Goal: Task Accomplishment & Management: Manage account settings

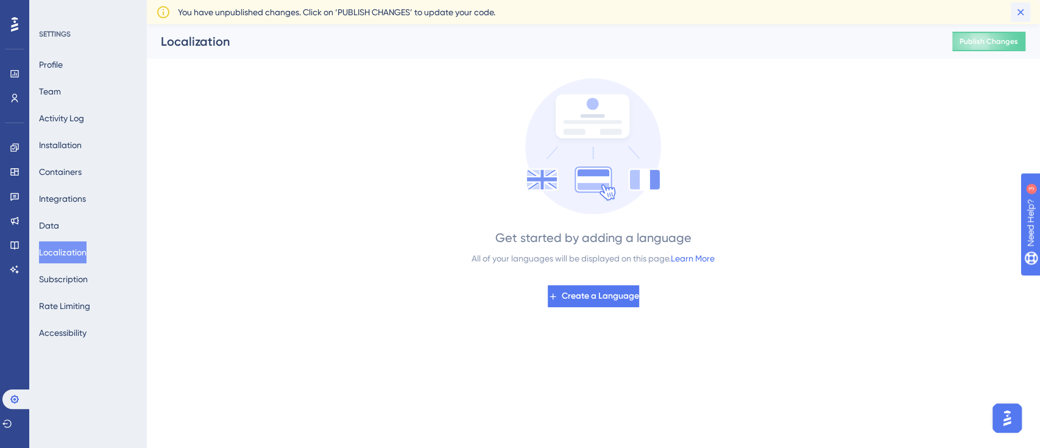
click at [1018, 9] on icon at bounding box center [1020, 12] width 12 height 12
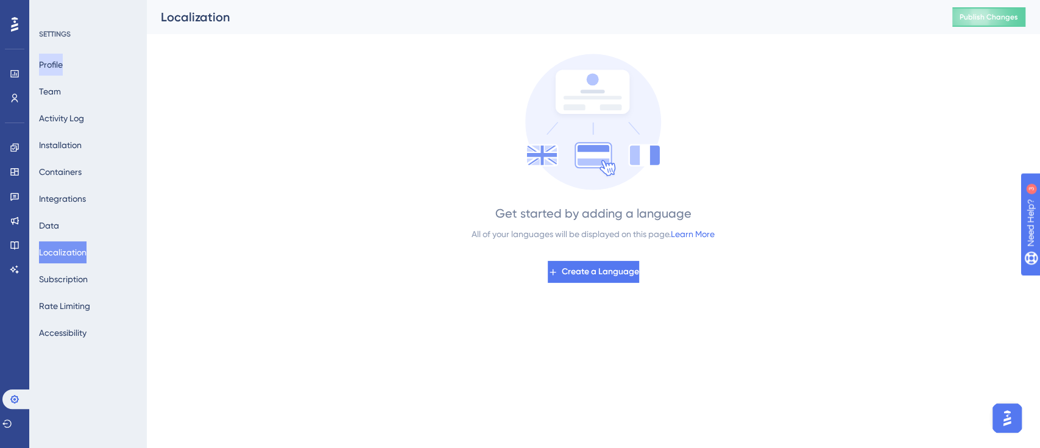
click at [63, 66] on button "Profile" at bounding box center [51, 65] width 24 height 22
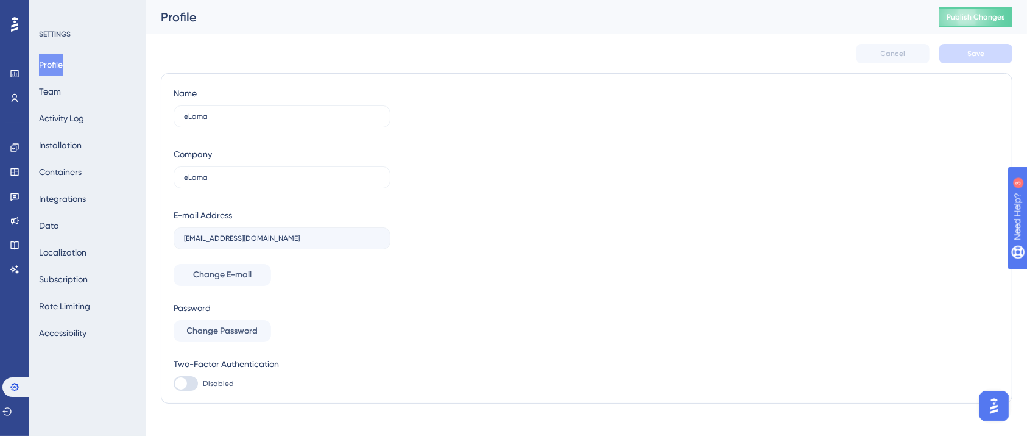
click at [16, 22] on icon at bounding box center [14, 24] width 7 height 16
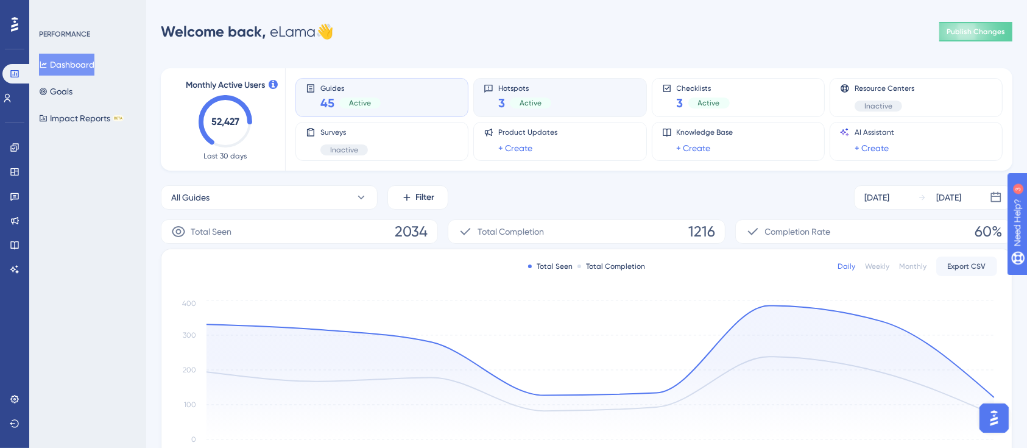
click at [591, 84] on div "Hotspots 3 Active" at bounding box center [560, 97] width 152 height 28
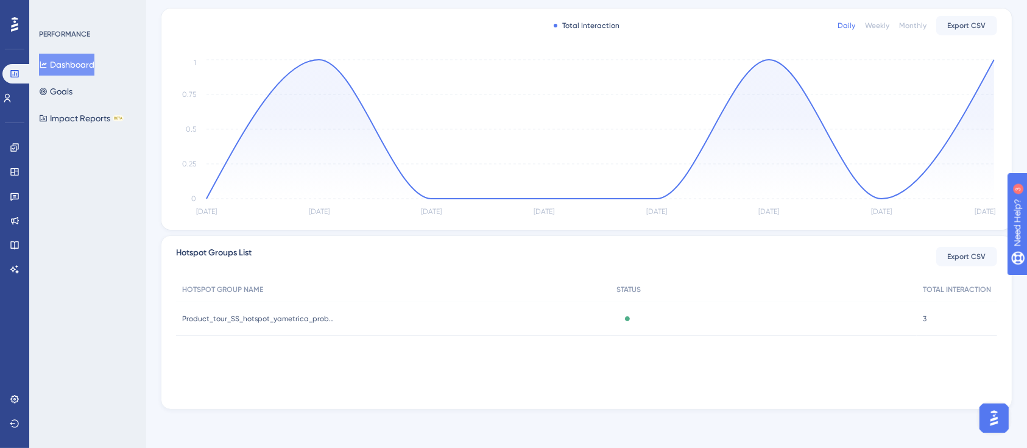
scroll to position [211, 0]
click at [285, 316] on span "Product_tour_SS_hotspot_yametrica_problem" at bounding box center [258, 319] width 152 height 10
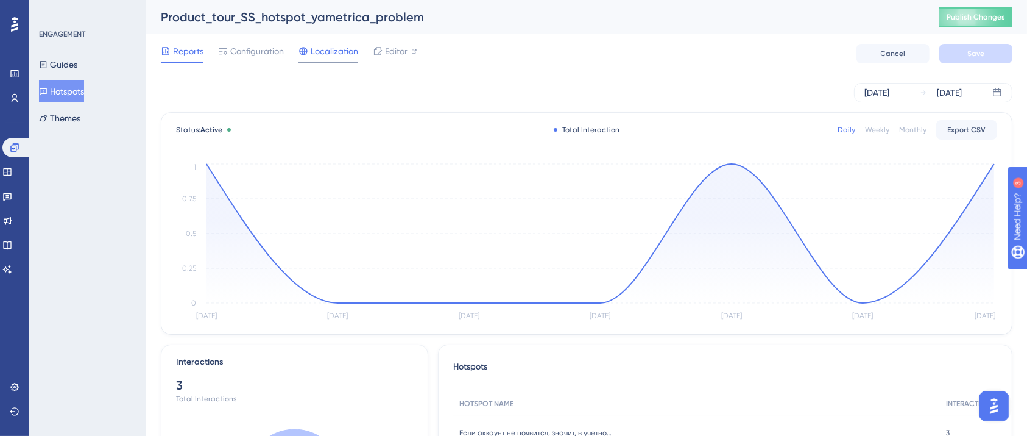
click at [321, 56] on span "Localization" at bounding box center [335, 51] width 48 height 15
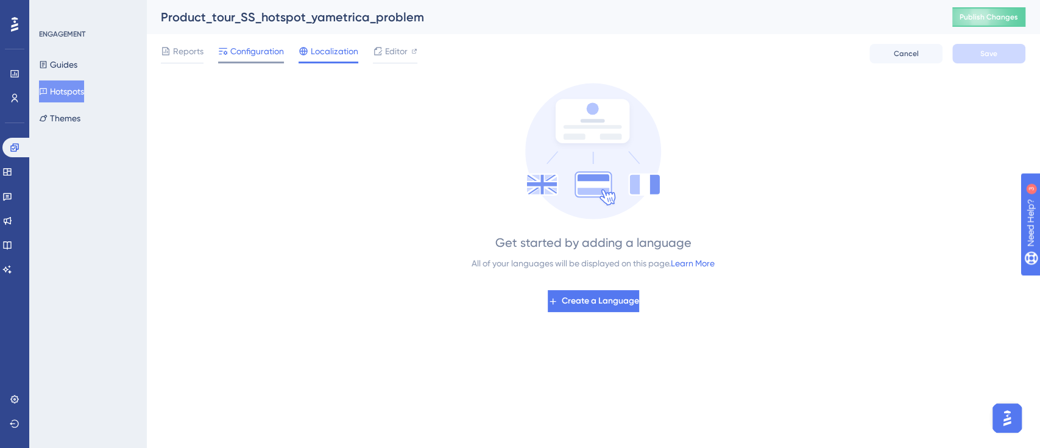
click at [263, 52] on span "Configuration" at bounding box center [257, 51] width 54 height 15
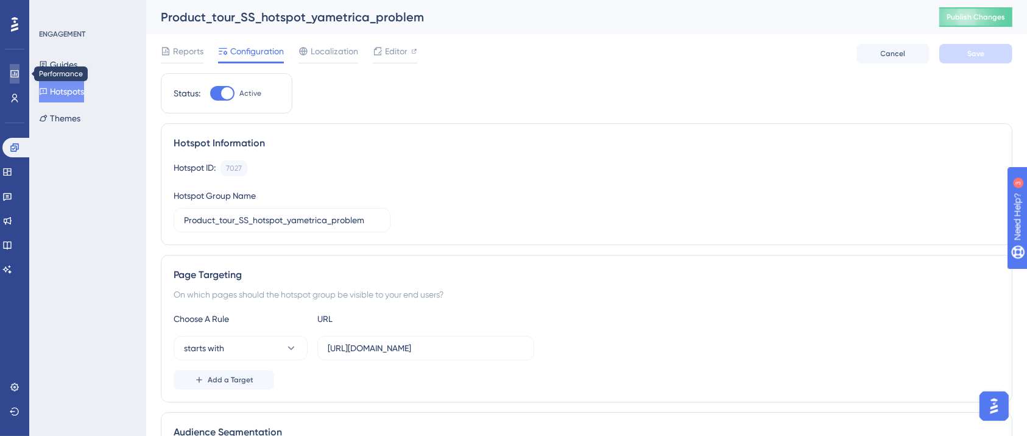
click at [10, 75] on link at bounding box center [15, 73] width 10 height 19
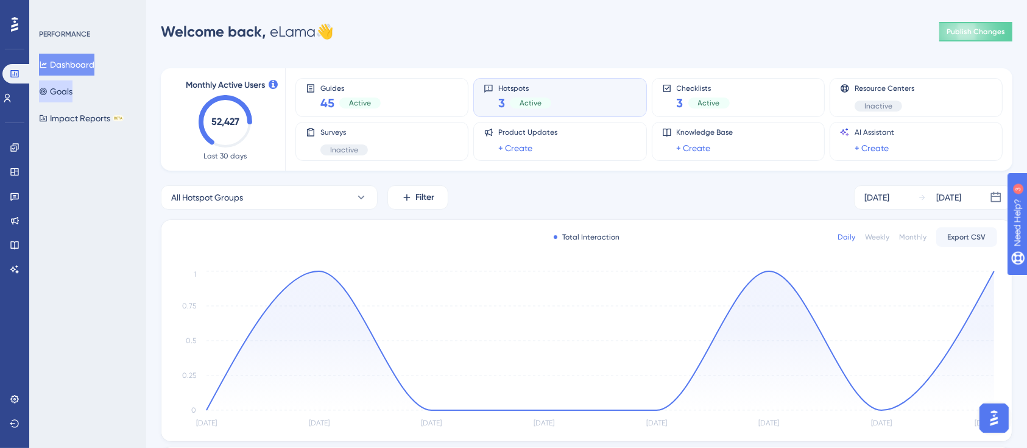
click at [72, 92] on button "Goals" at bounding box center [56, 91] width 34 height 22
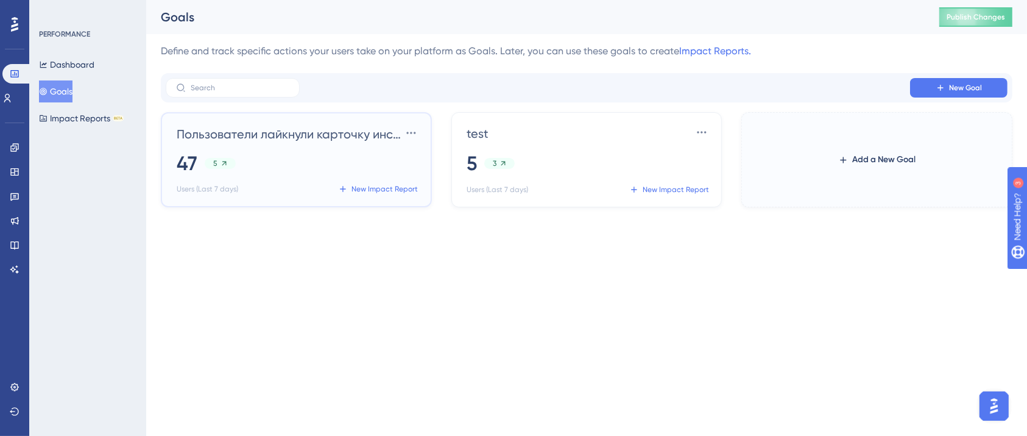
click at [253, 128] on span "Пользователи лайкнули карточку инструмента в Маркетплейсе" at bounding box center [289, 133] width 225 height 17
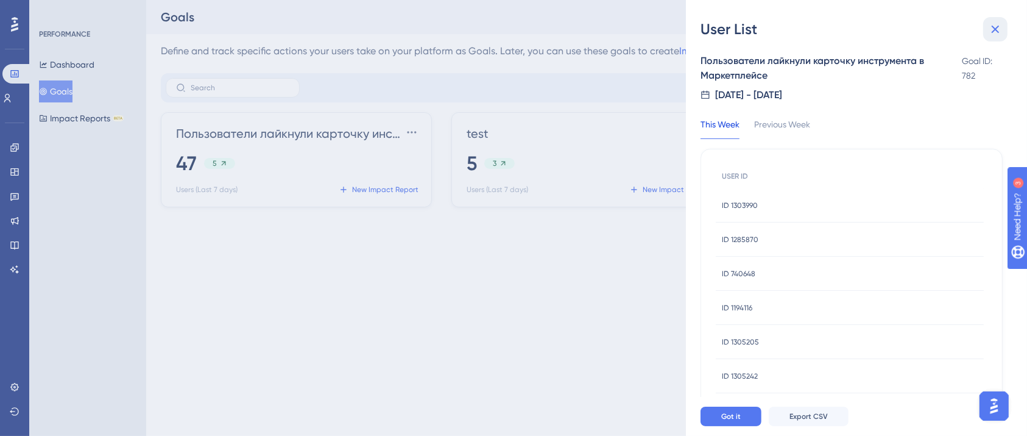
click at [995, 27] on icon at bounding box center [995, 29] width 15 height 15
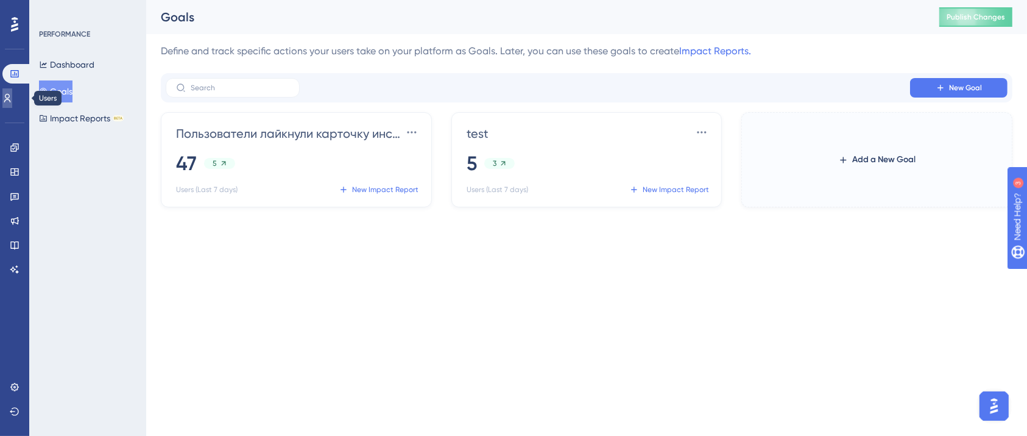
click at [11, 96] on icon at bounding box center [7, 98] width 10 height 10
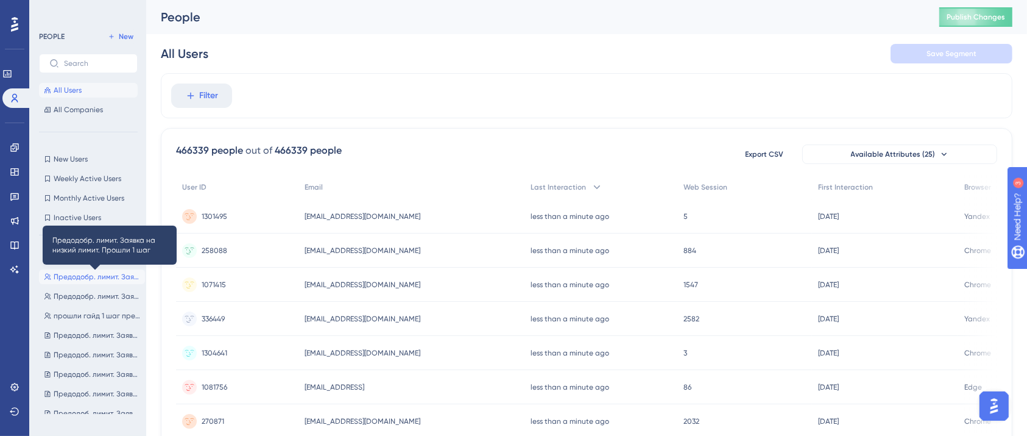
click at [73, 276] on span "Предодобр. лимит. Заявка на низкий лимит. Прошли 1 шаг" at bounding box center [97, 277] width 86 height 10
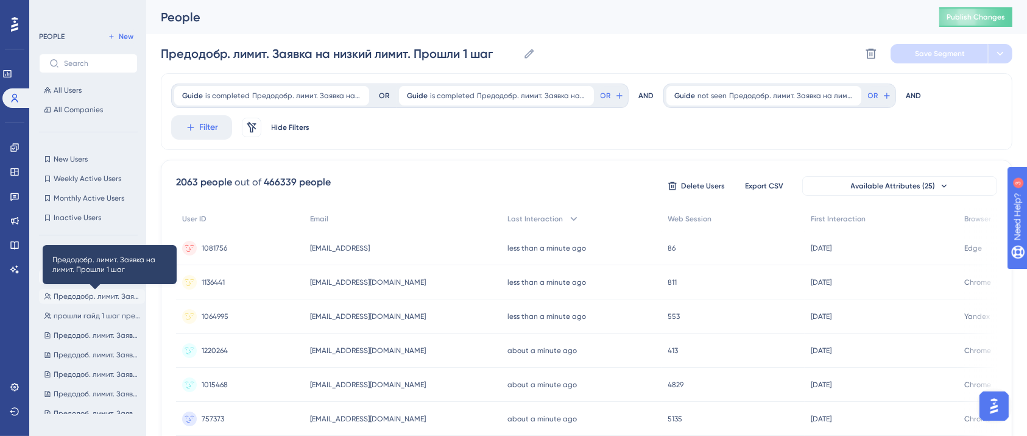
click at [76, 294] on span "Предодобр. лимит. Заявка на лимит. Прошли 1 шаг" at bounding box center [97, 296] width 86 height 10
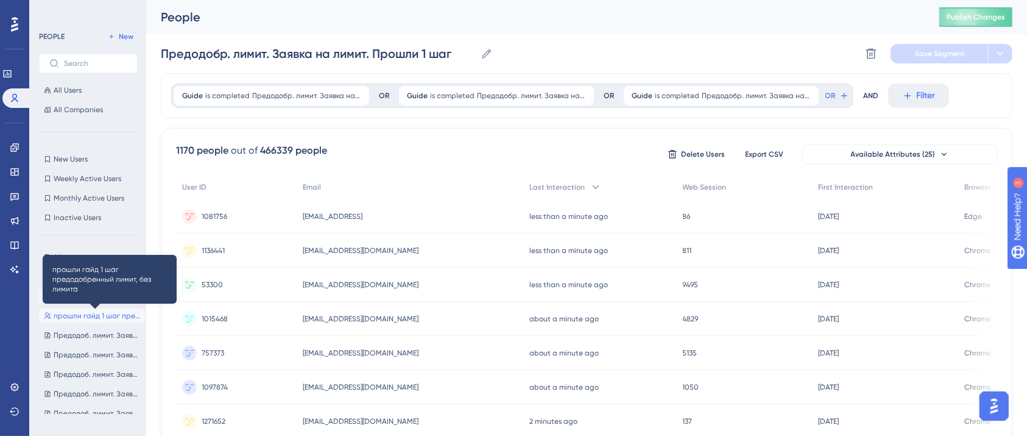
click at [79, 315] on span "прошли гайд 1 шаг предодобренный лимит, без лимита" at bounding box center [97, 316] width 86 height 10
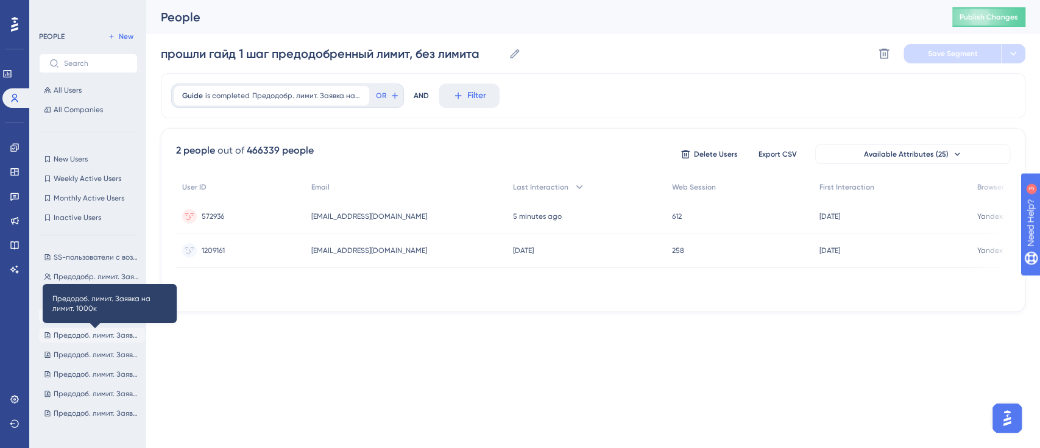
click at [83, 339] on span "Предодоб. лимит. Заявка на лимит. 1000к" at bounding box center [97, 335] width 86 height 10
type input "Предодоб. лимит. Заявка на лимит. 1000к"
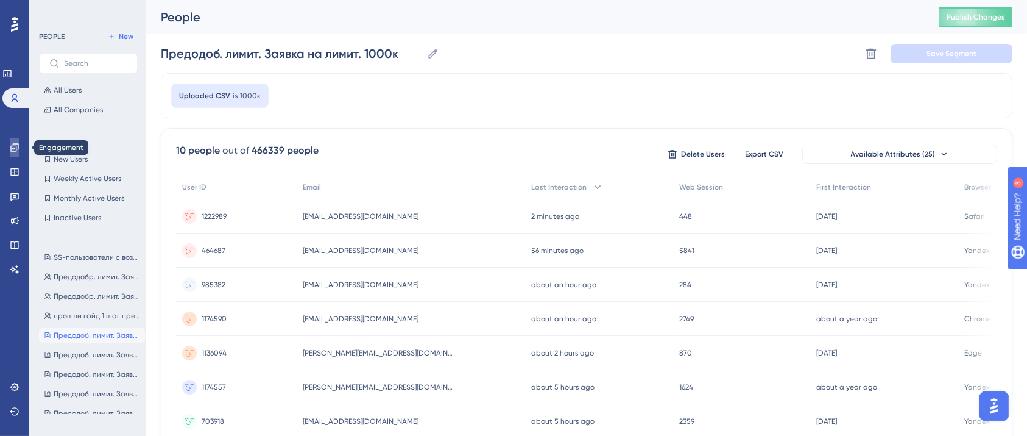
click at [19, 142] on link at bounding box center [15, 147] width 10 height 19
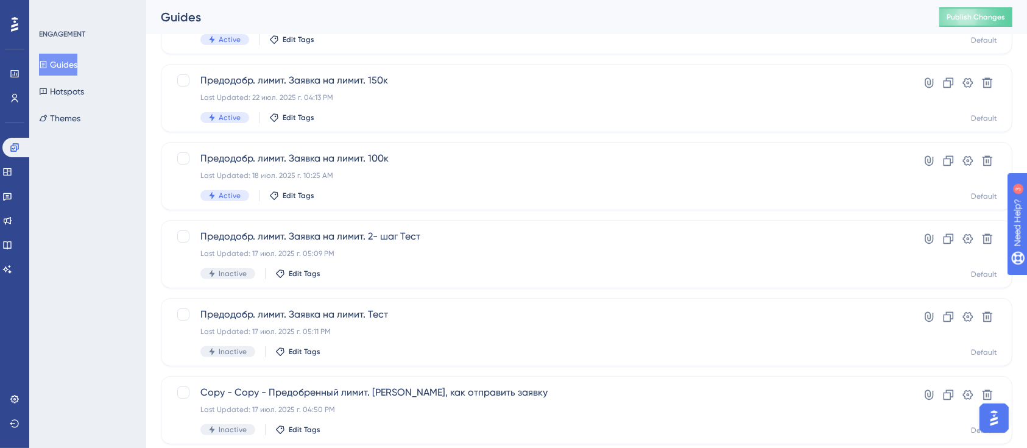
scroll to position [497, 0]
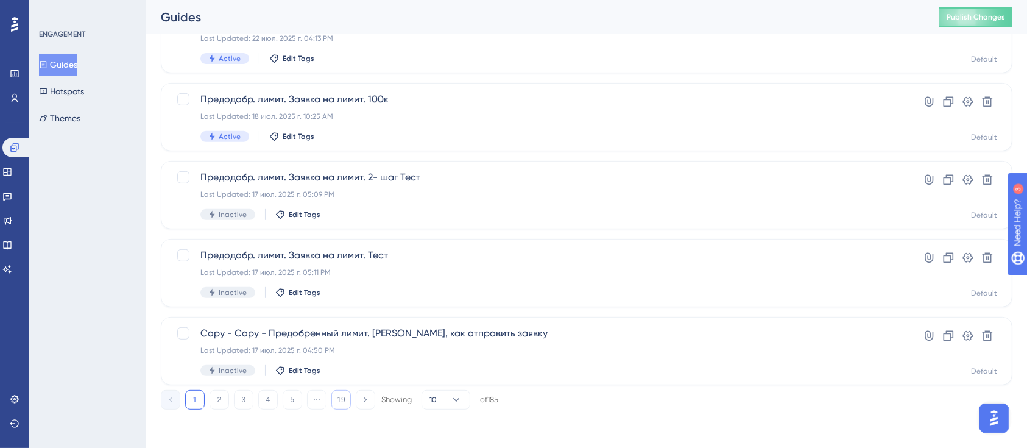
click at [339, 399] on button "19" at bounding box center [340, 399] width 19 height 19
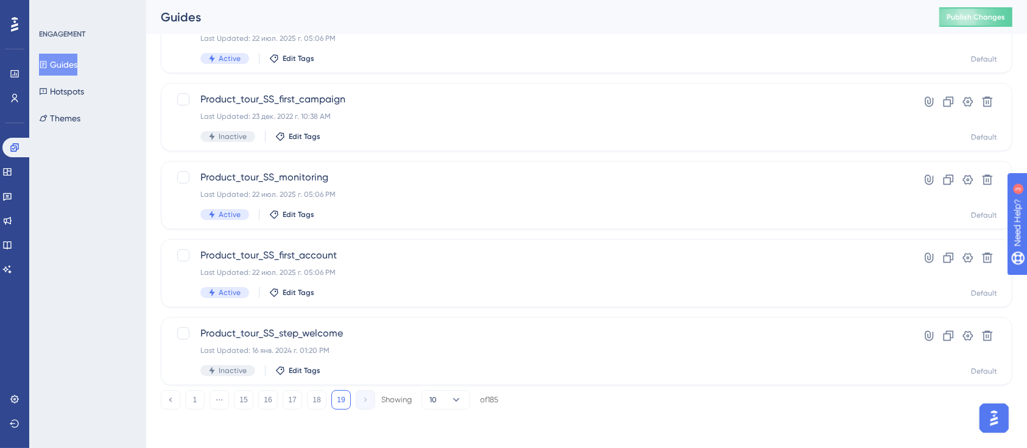
scroll to position [107, 0]
click at [322, 397] on button "18" at bounding box center [316, 399] width 19 height 19
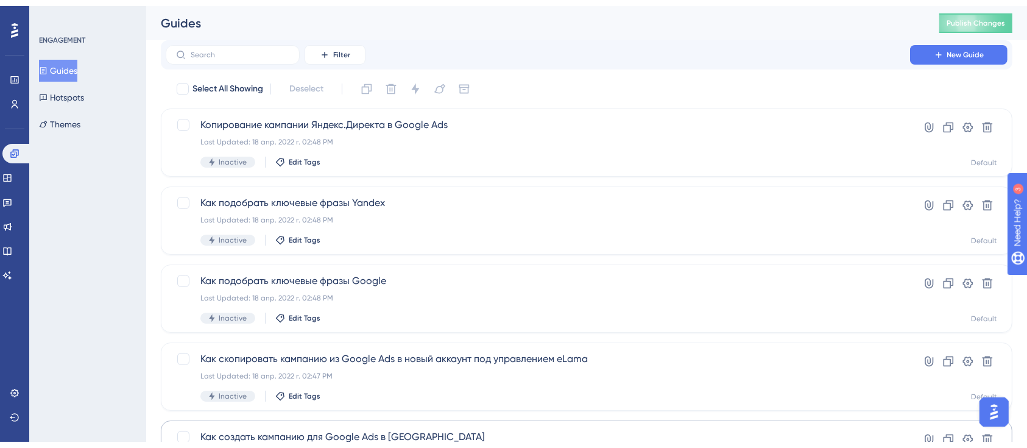
scroll to position [497, 0]
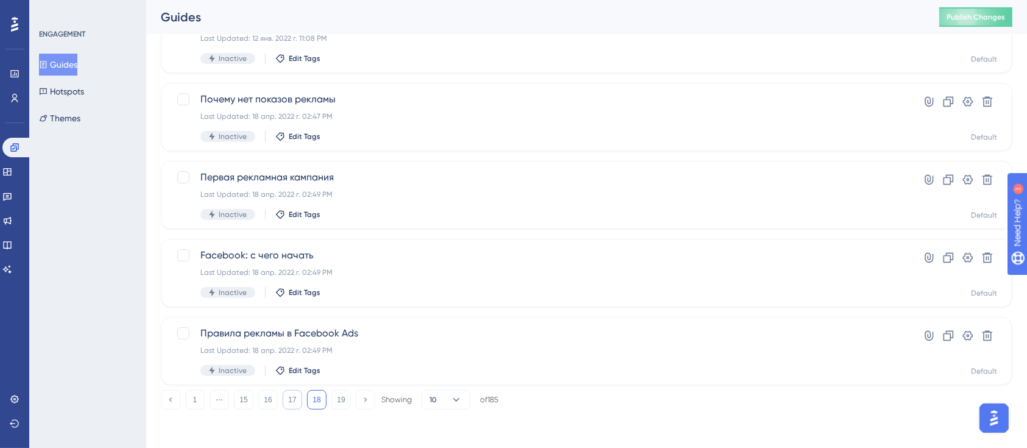
click at [288, 395] on button "17" at bounding box center [292, 399] width 19 height 19
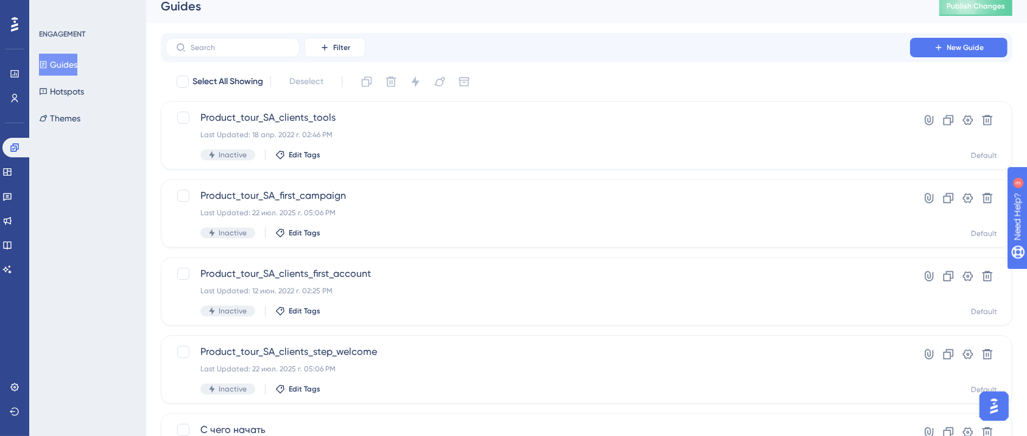
scroll to position [0, 0]
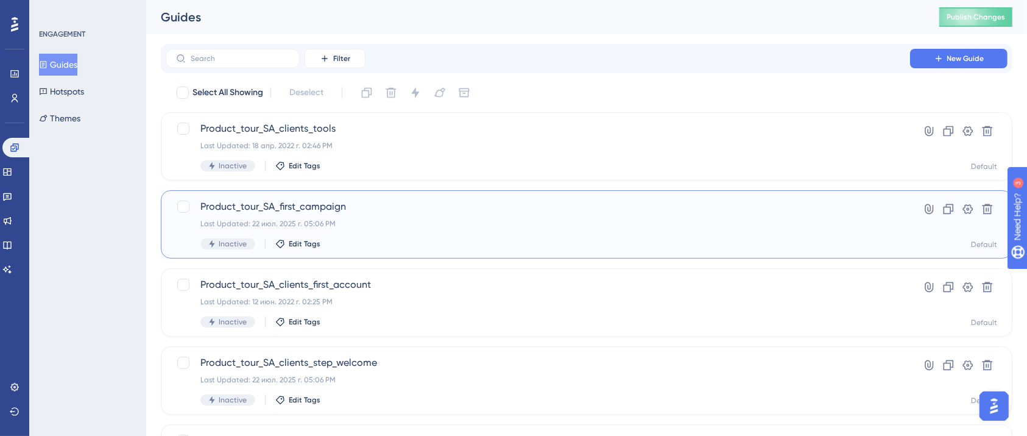
click at [352, 191] on div "Product_tour_SA_first_campaign Last Updated: 22 июл. 2025 г. 05:06 PM Inactive …" at bounding box center [587, 224] width 852 height 68
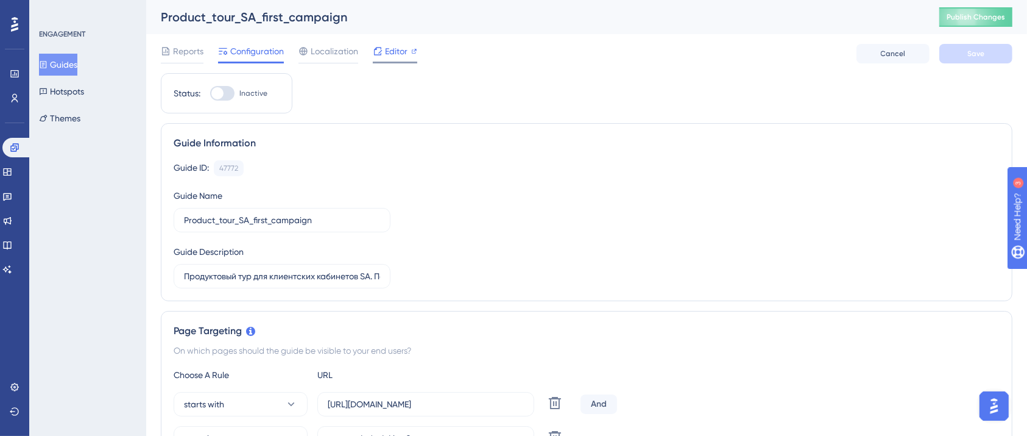
click at [385, 50] on span "Editor" at bounding box center [396, 51] width 23 height 15
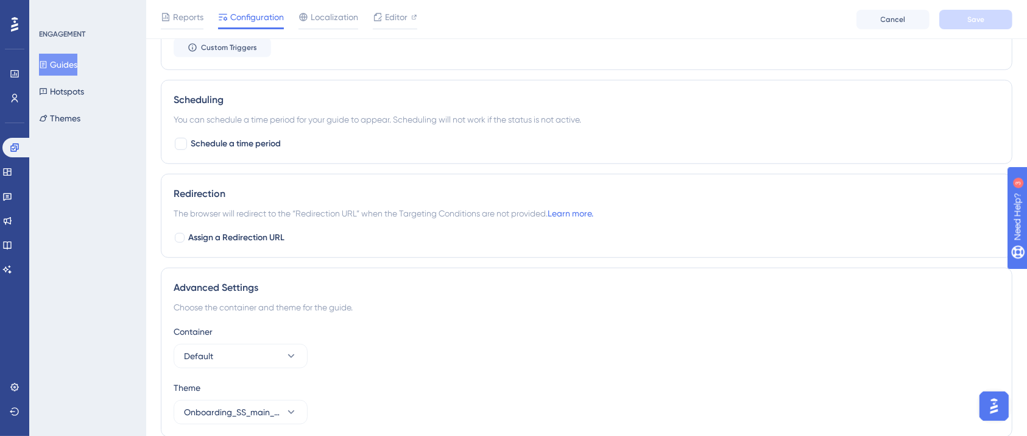
scroll to position [926, 0]
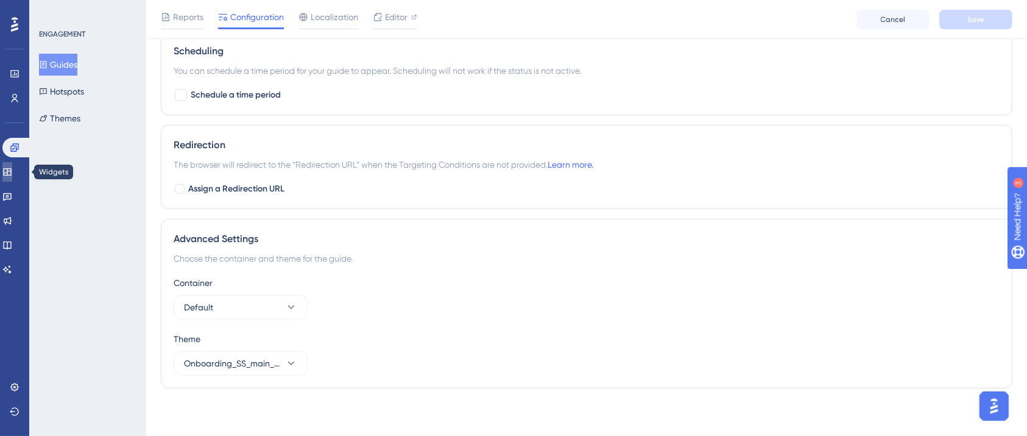
click at [10, 166] on link at bounding box center [7, 171] width 10 height 19
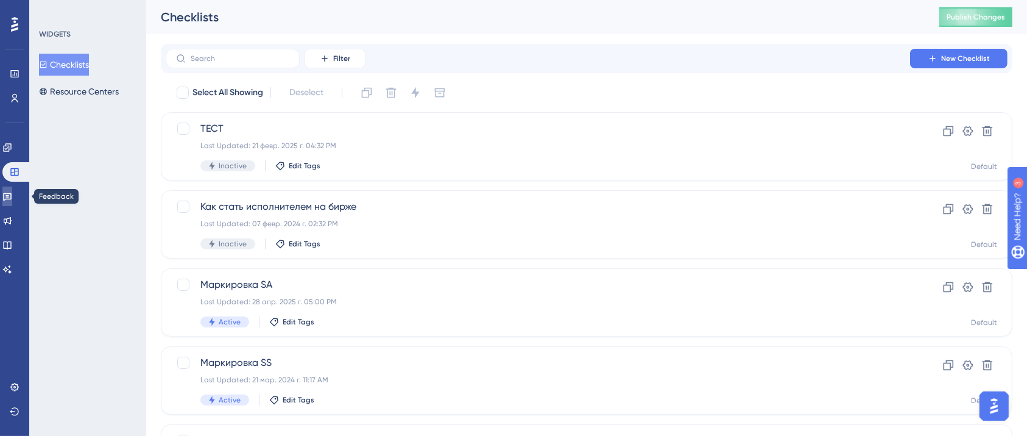
click at [12, 196] on icon at bounding box center [7, 196] width 10 height 10
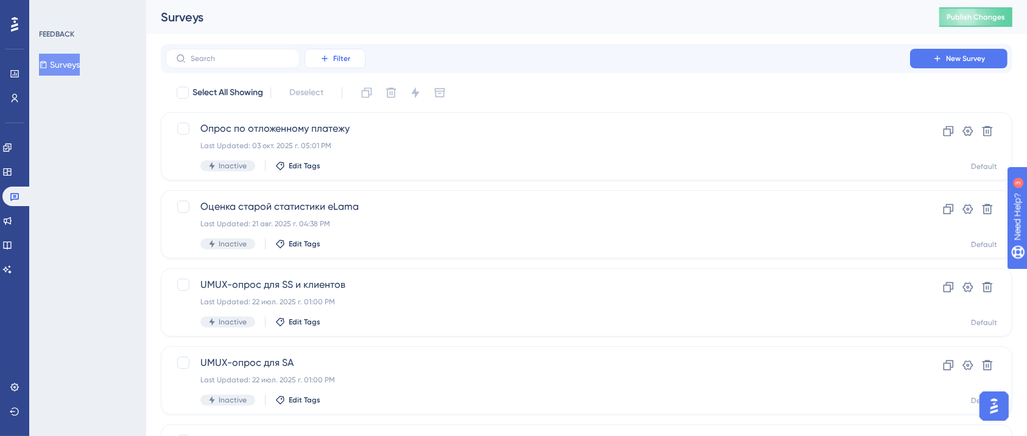
click at [351, 57] on button "Filter" at bounding box center [335, 58] width 61 height 19
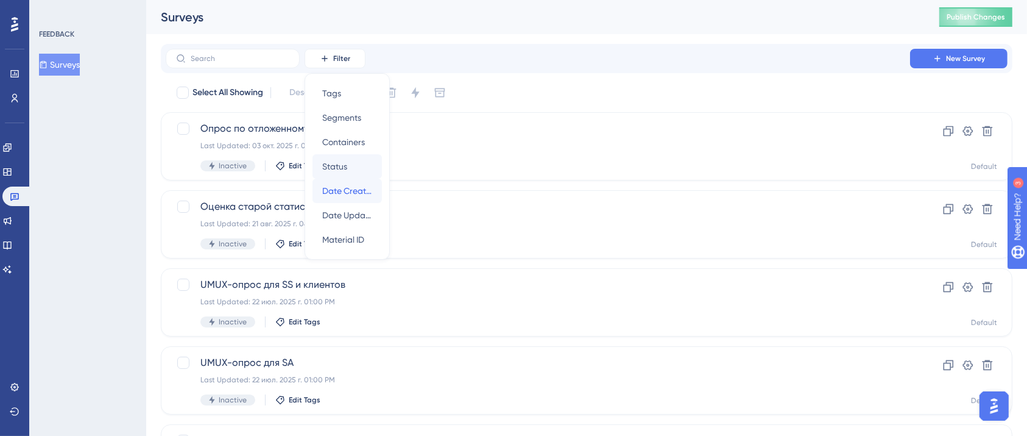
drag, startPoint x: 326, startPoint y: 181, endPoint x: 354, endPoint y: 163, distance: 32.6
click at [354, 163] on div "Tags Tags Segments Segments Containers Containers Status Status Date Created Da…" at bounding box center [346, 166] width 69 height 171
click at [354, 163] on div "Status Status" at bounding box center [347, 166] width 50 height 24
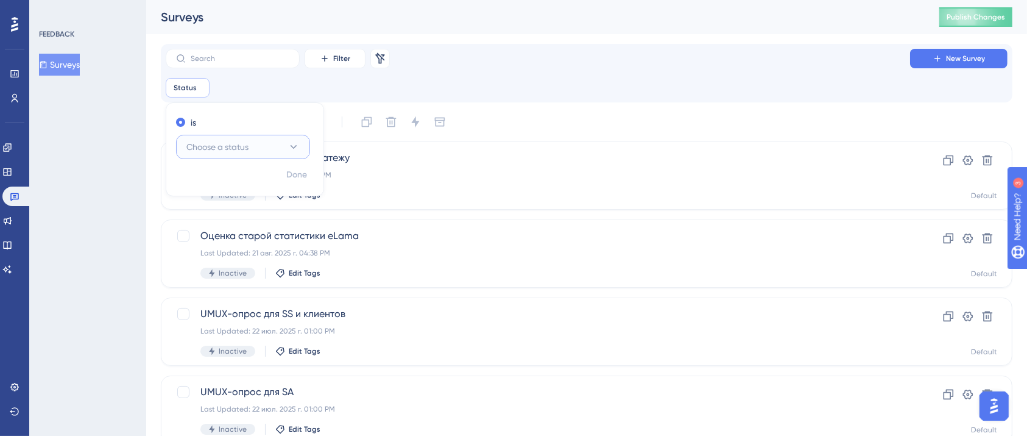
click at [214, 141] on span "Choose a status" at bounding box center [217, 146] width 62 height 15
click at [243, 185] on div "Active Active" at bounding box center [243, 184] width 99 height 24
checkbox input "true"
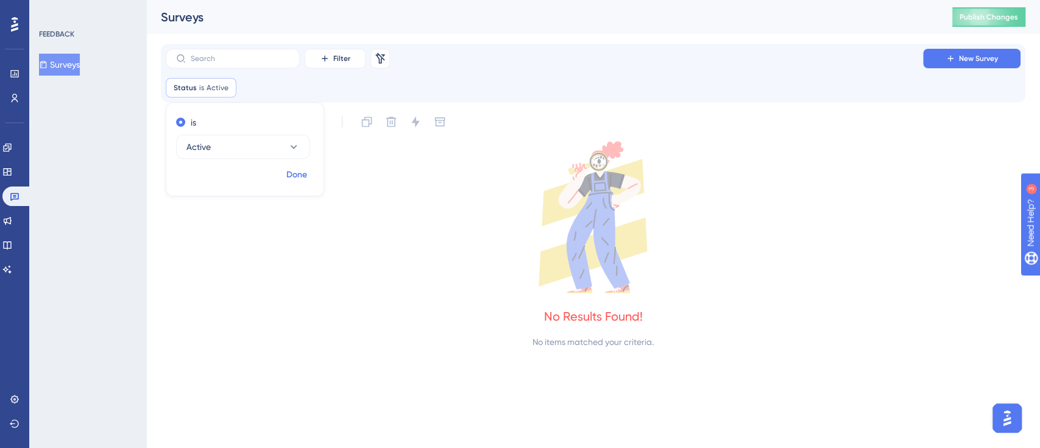
click at [298, 178] on span "Done" at bounding box center [296, 175] width 21 height 15
click at [11, 169] on icon at bounding box center [7, 171] width 8 height 7
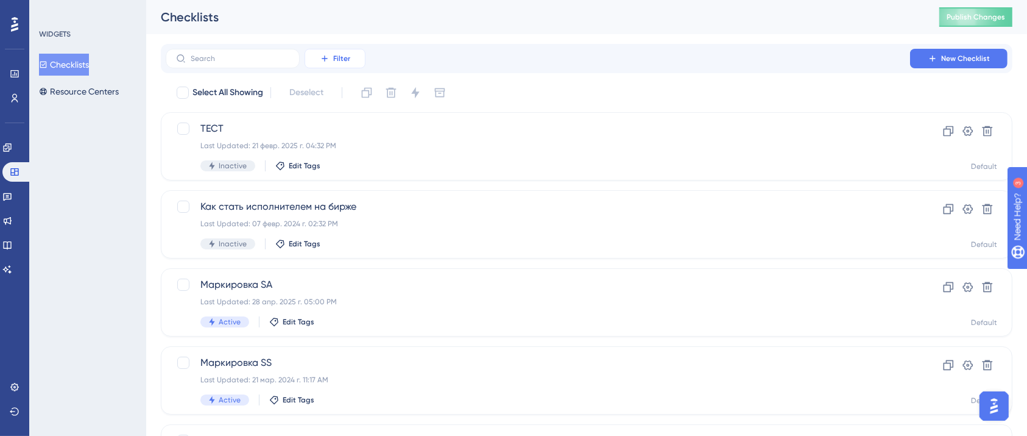
click at [318, 60] on button "Filter" at bounding box center [335, 58] width 61 height 19
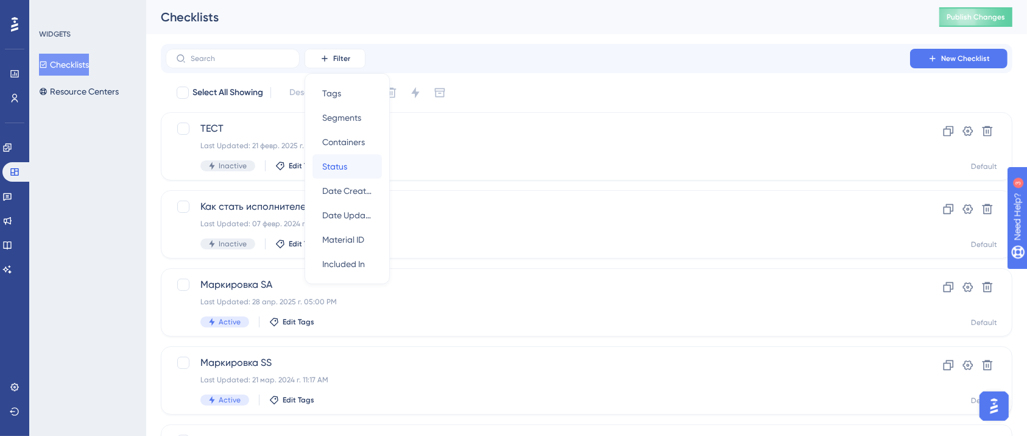
click at [345, 172] on span "Status" at bounding box center [334, 166] width 25 height 15
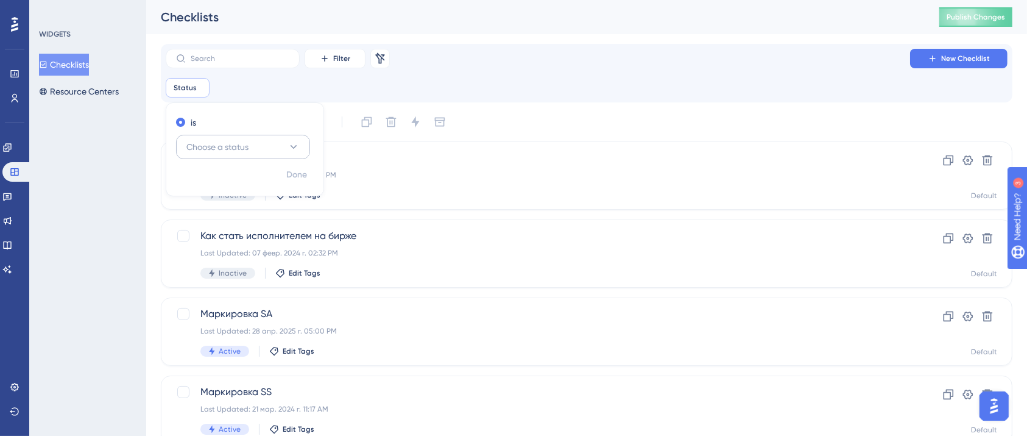
click at [229, 147] on span "Choose a status" at bounding box center [217, 146] width 62 height 15
click at [244, 184] on div "Active Active" at bounding box center [243, 184] width 99 height 24
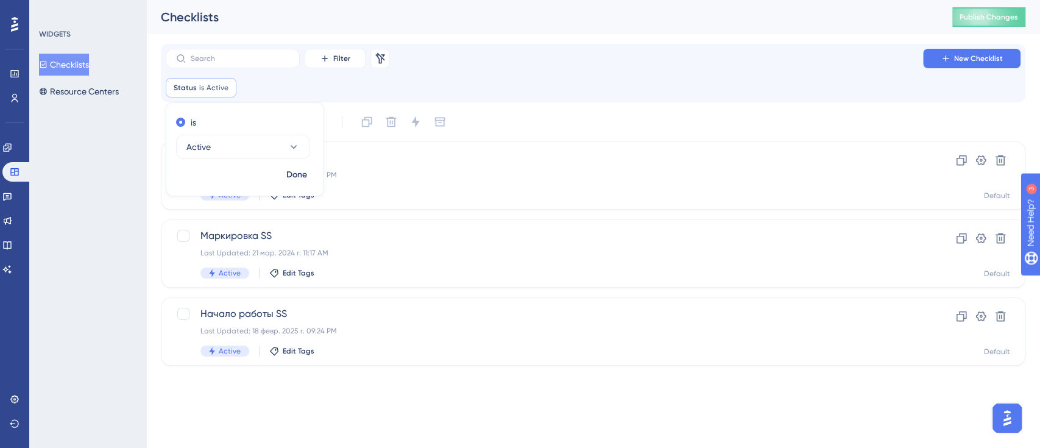
click at [334, 384] on div "Performance Users Engagement Widgets Feedback Product Updates Knowledge Base AI…" at bounding box center [593, 192] width 894 height 385
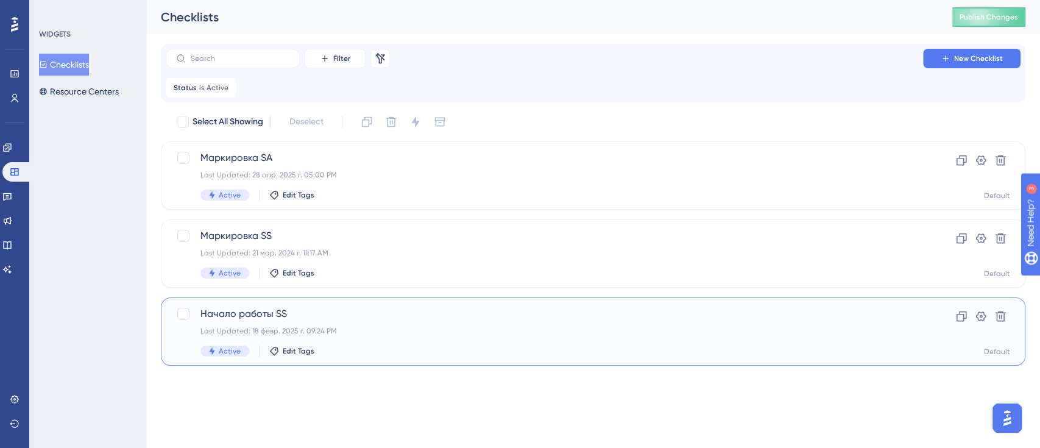
click at [584, 324] on div "Начало работы SS Last Updated: 18 февр. 2025 г. 09:24 PM Active Edit Tags" at bounding box center [544, 331] width 688 height 50
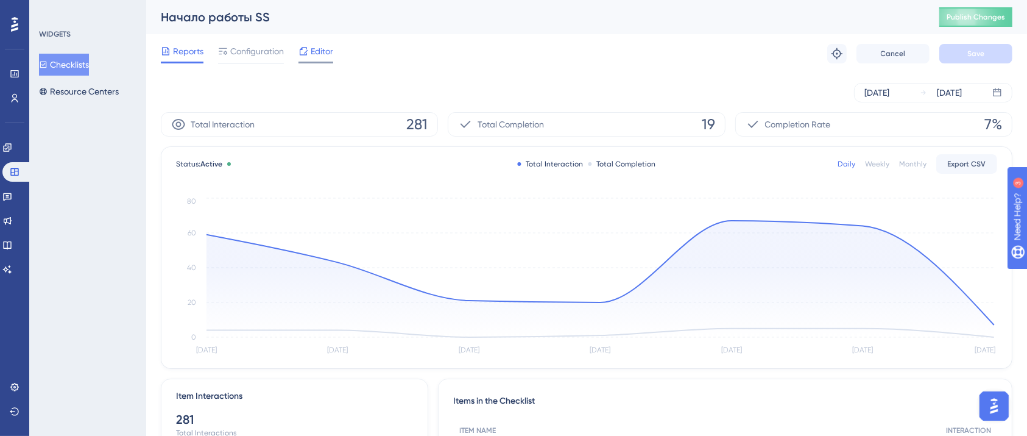
click at [314, 50] on span "Editor" at bounding box center [322, 51] width 23 height 15
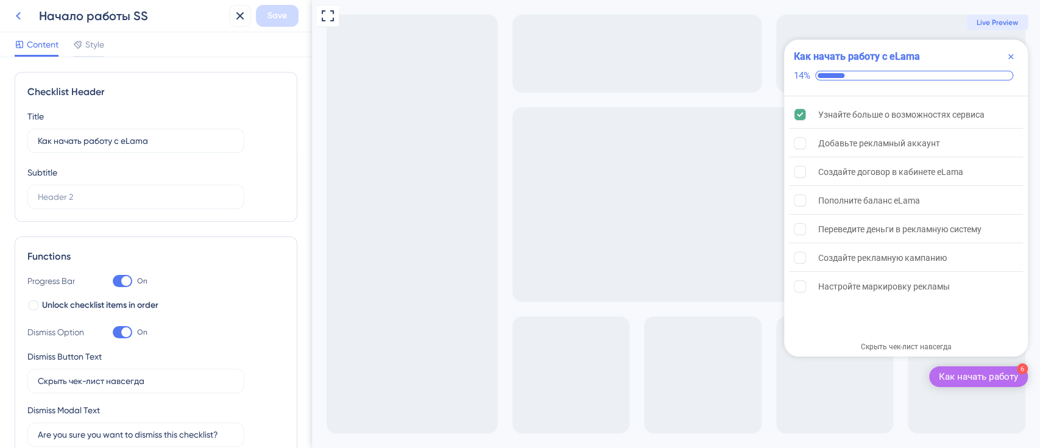
click at [23, 19] on icon at bounding box center [18, 16] width 15 height 15
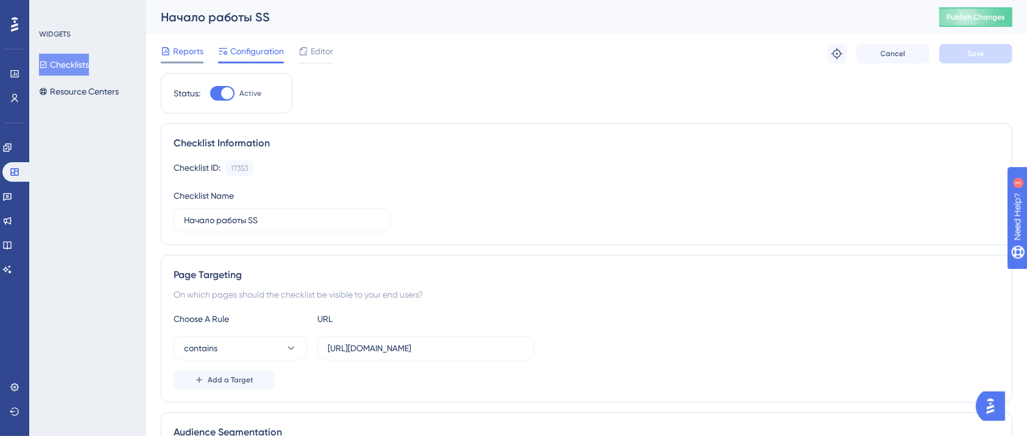
click at [183, 55] on span "Reports" at bounding box center [188, 51] width 30 height 15
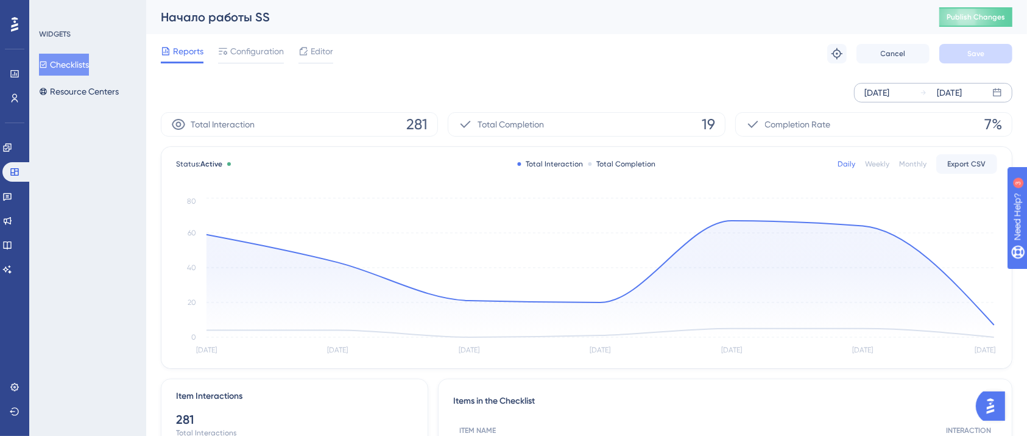
click at [877, 100] on div "Oct 02 2025 Oct 08 2025" at bounding box center [933, 92] width 158 height 19
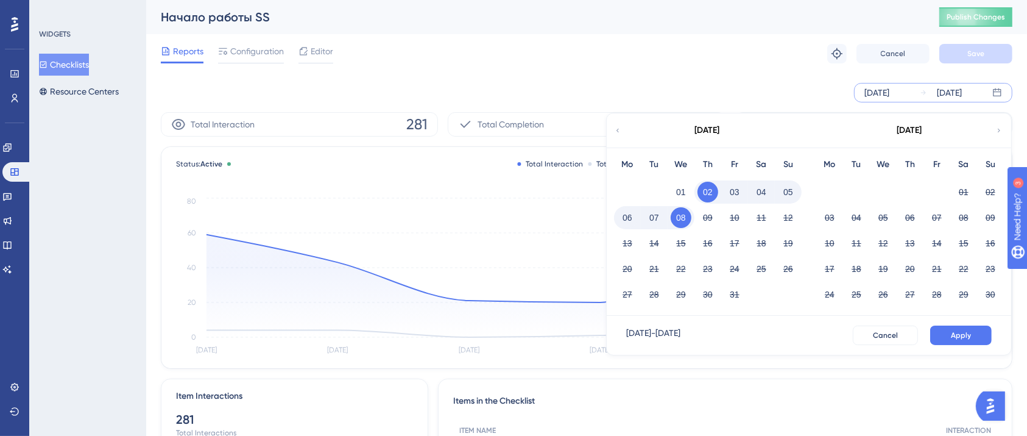
click at [664, 333] on div "Oct 02 2025 - Oct 08 2025" at bounding box center [653, 334] width 54 height 19
click at [615, 139] on div "October 2025" at bounding box center [707, 130] width 201 height 34
click at [619, 131] on icon at bounding box center [617, 130] width 7 height 11
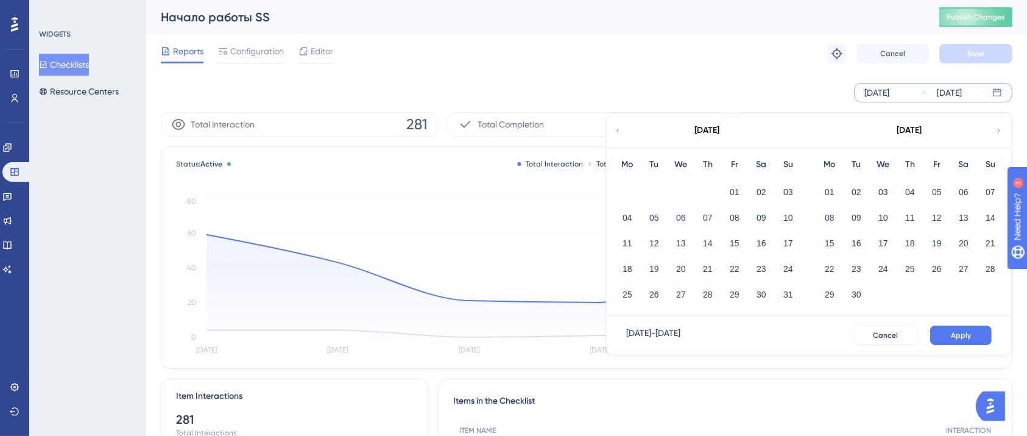
click at [619, 131] on icon at bounding box center [617, 130] width 7 height 11
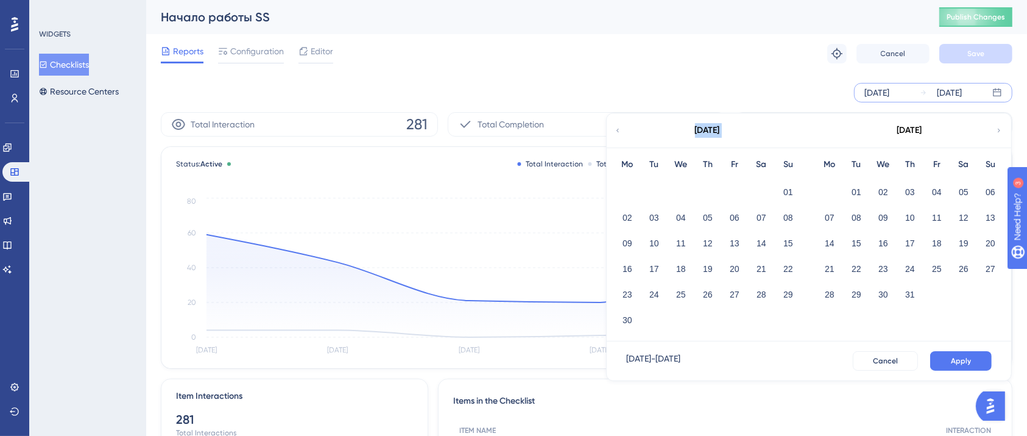
click at [619, 131] on icon at bounding box center [617, 130] width 7 height 11
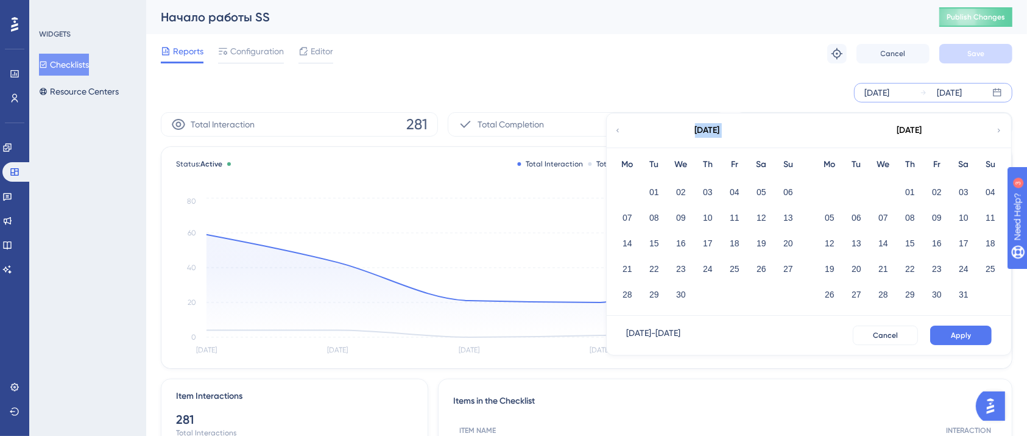
click at [619, 131] on icon at bounding box center [617, 130] width 7 height 11
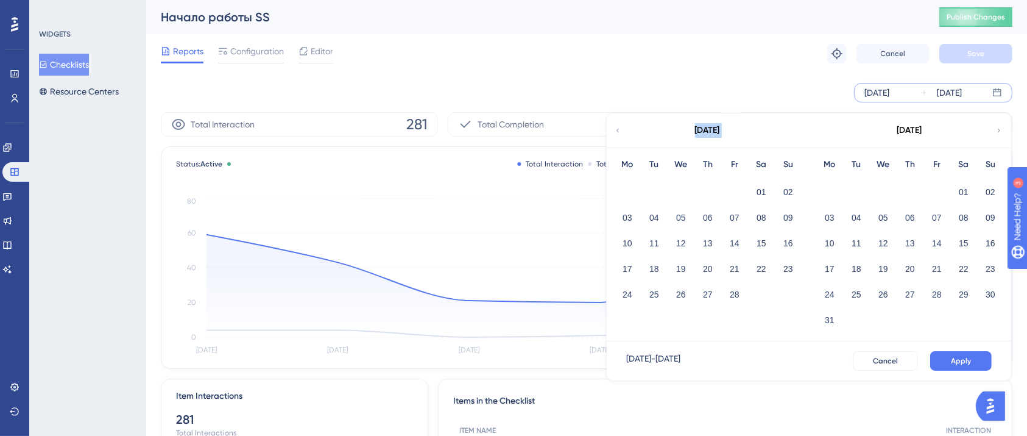
click at [619, 131] on icon at bounding box center [617, 130] width 7 height 11
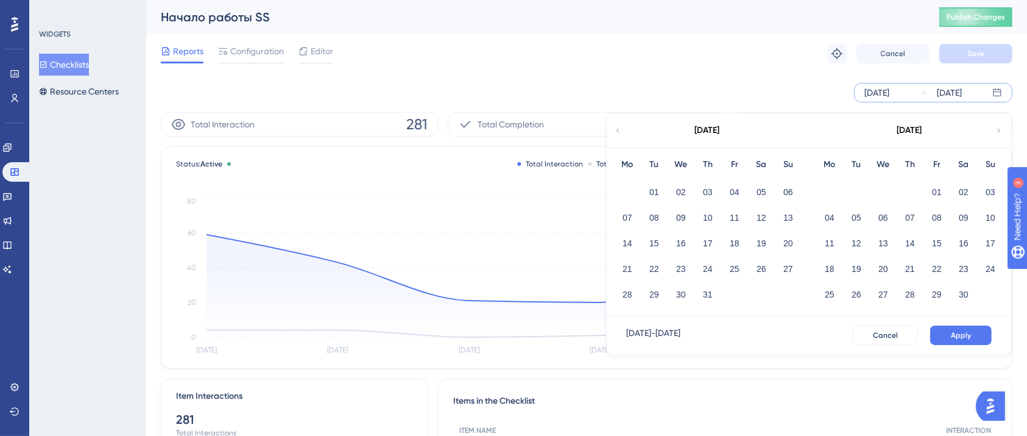
click at [999, 133] on icon at bounding box center [998, 130] width 7 height 11
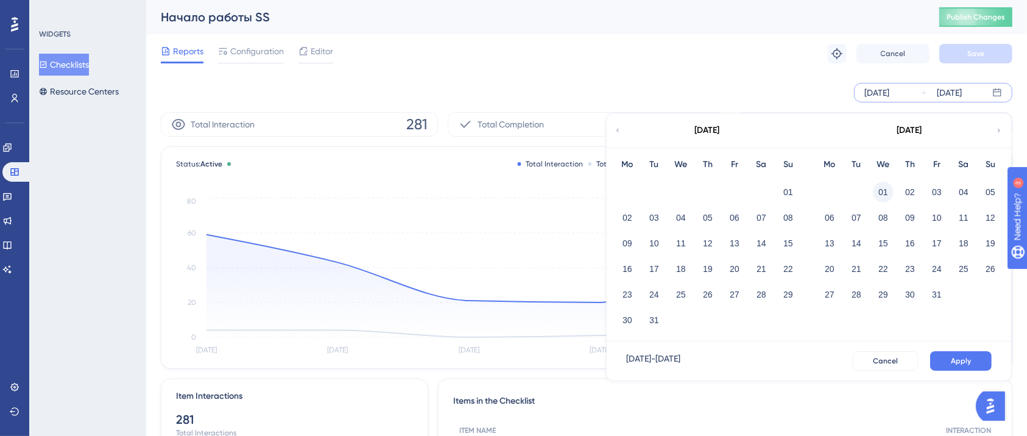
click at [887, 188] on button "01" at bounding box center [883, 192] width 21 height 21
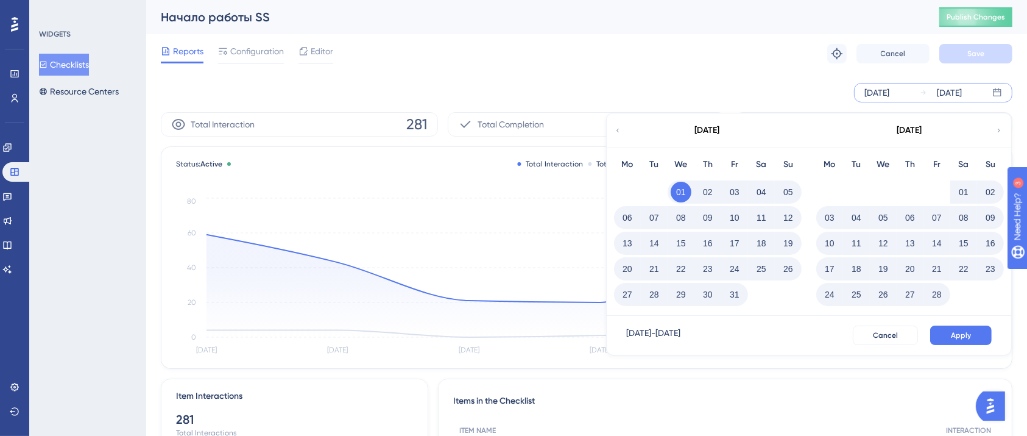
click at [1001, 125] on icon at bounding box center [998, 130] width 7 height 11
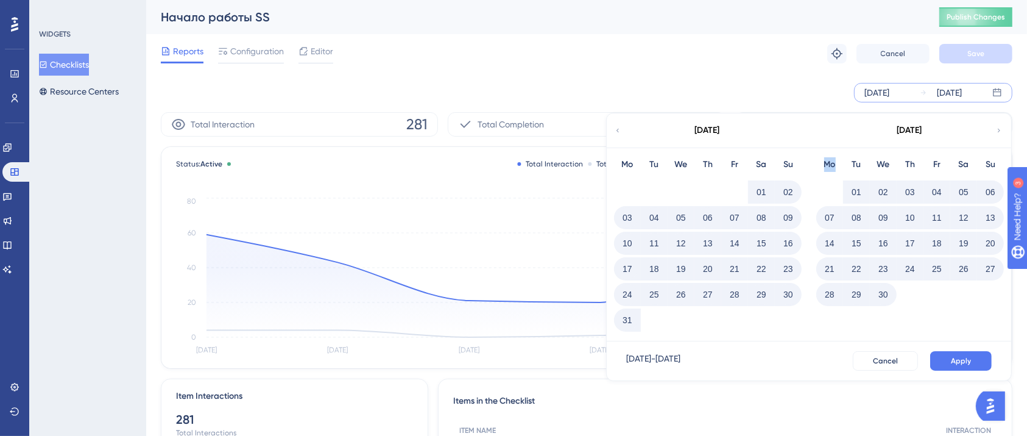
click at [1001, 125] on icon at bounding box center [998, 130] width 7 height 11
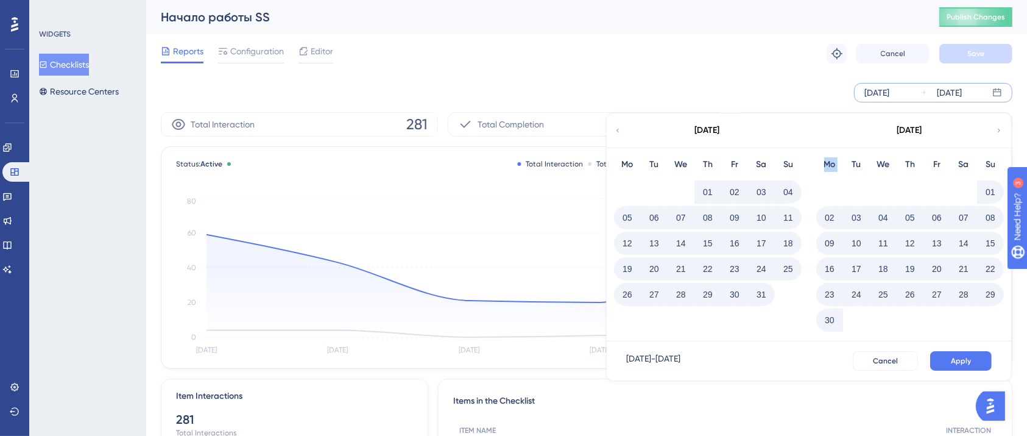
click at [1001, 125] on icon at bounding box center [998, 130] width 7 height 11
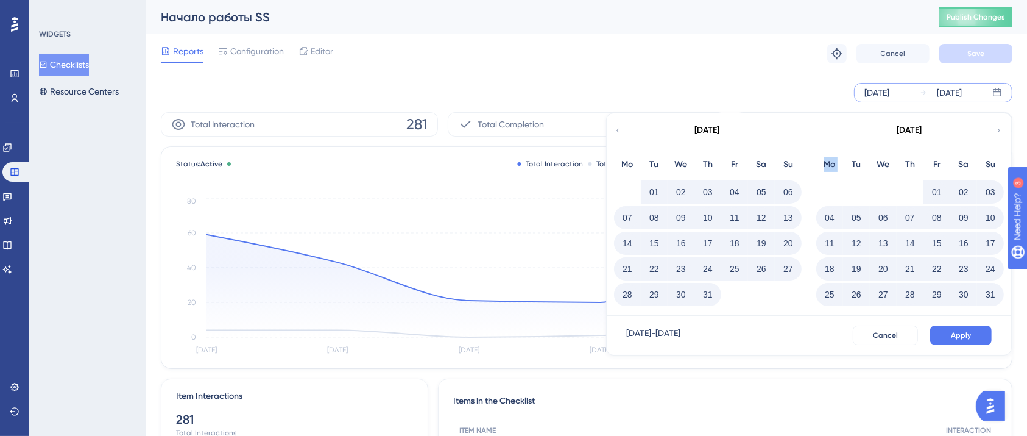
click at [1001, 125] on icon at bounding box center [998, 130] width 7 height 11
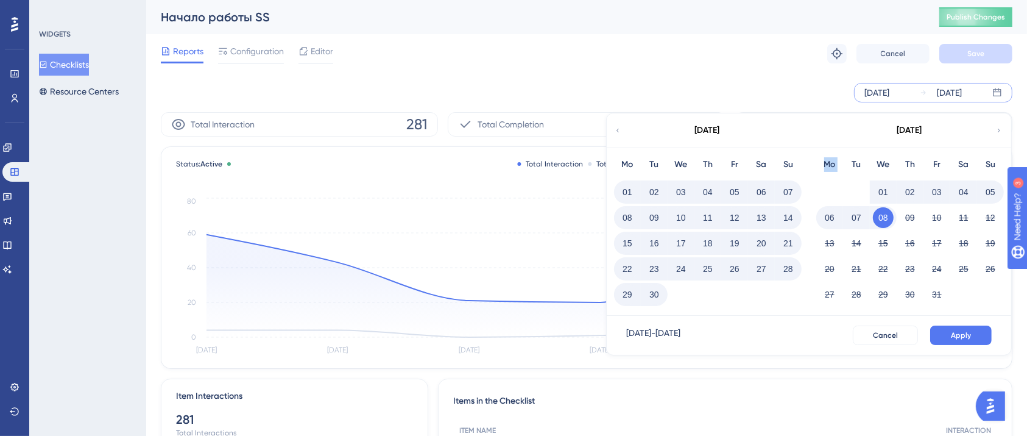
click at [1001, 125] on icon at bounding box center [998, 130] width 7 height 11
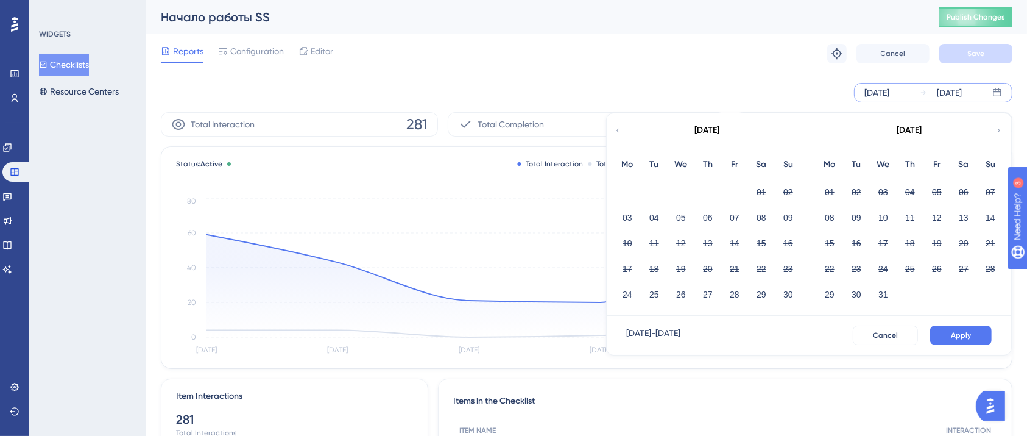
click at [621, 127] on div "November 2025" at bounding box center [707, 130] width 201 height 34
click at [619, 132] on icon at bounding box center [617, 130] width 7 height 11
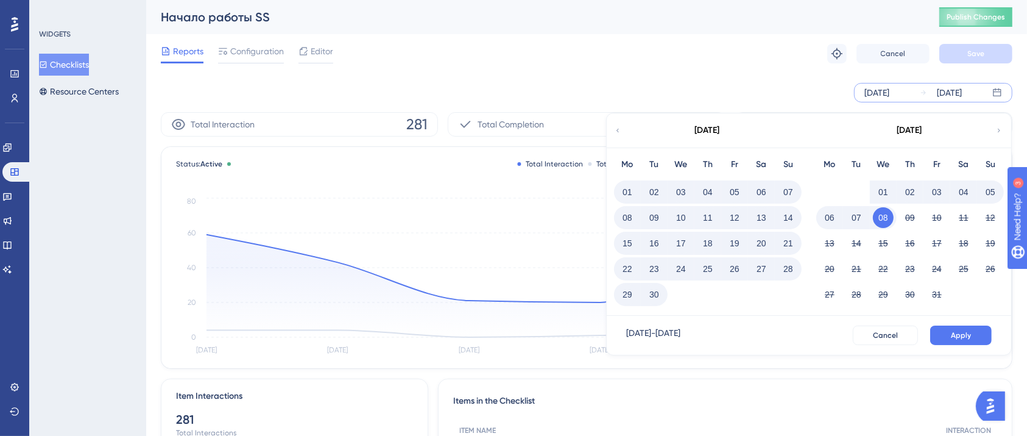
click at [658, 292] on button "30" at bounding box center [654, 294] width 21 height 21
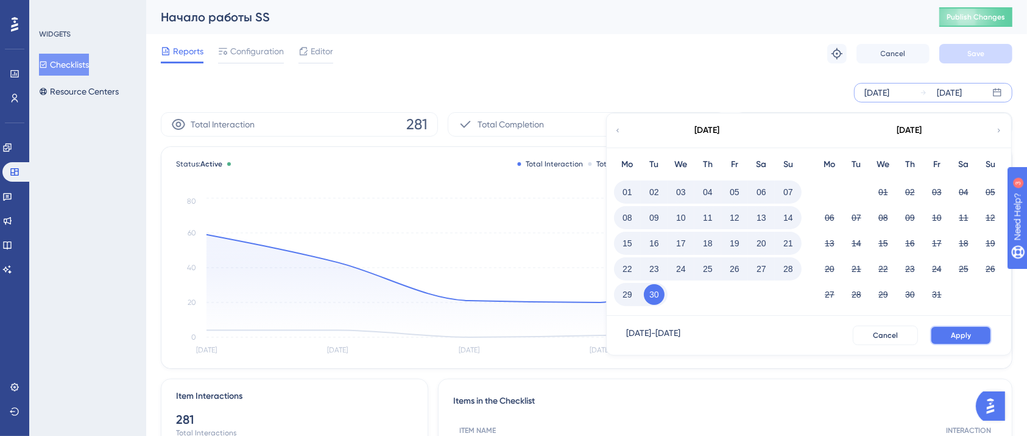
click at [966, 334] on span "Apply" at bounding box center [961, 335] width 20 height 10
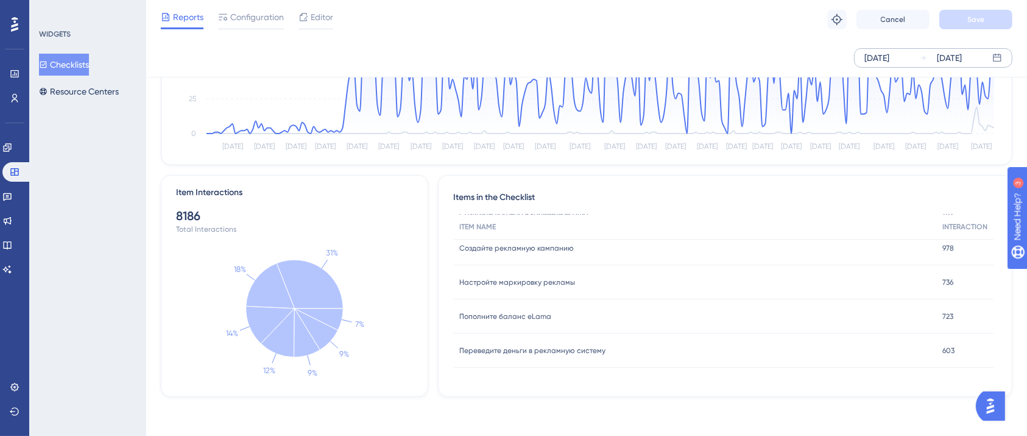
scroll to position [197, 0]
click at [15, 165] on link at bounding box center [16, 171] width 29 height 19
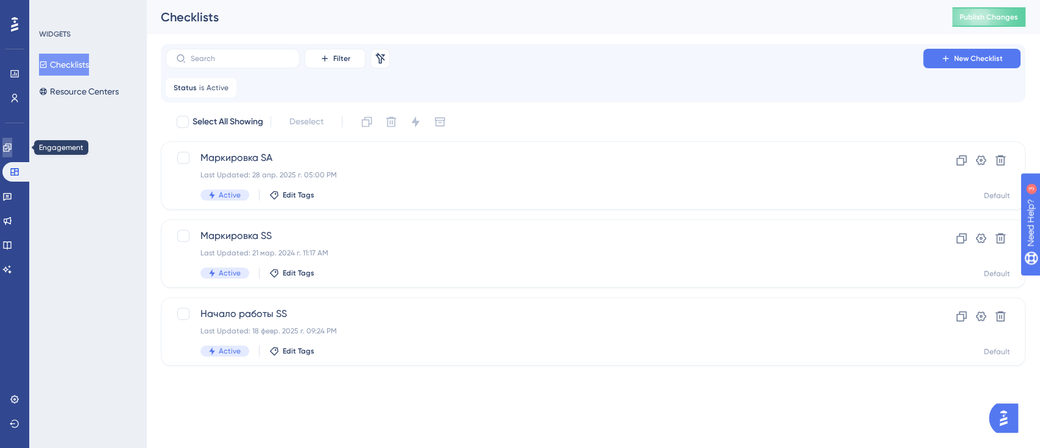
click at [12, 146] on icon at bounding box center [7, 148] width 10 height 10
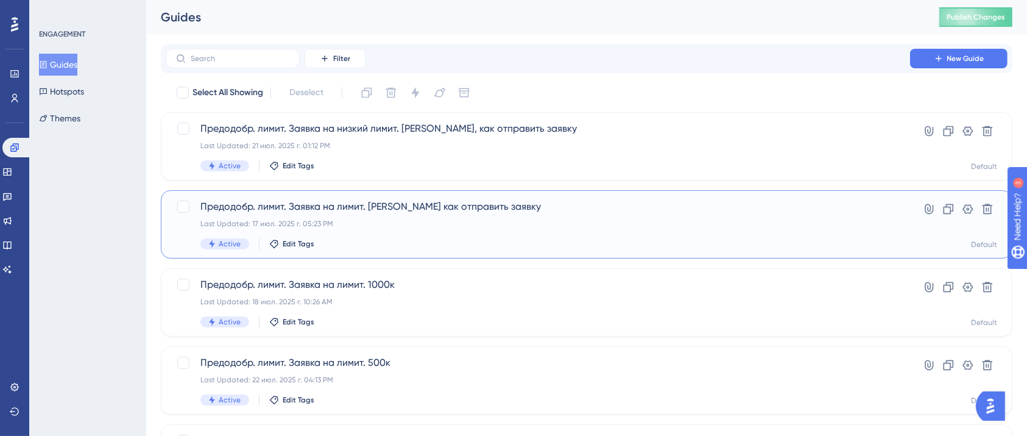
click at [253, 210] on span "Предодобр. лимит. Заявка на лимит. Гайд как отправить заявку" at bounding box center [537, 206] width 675 height 15
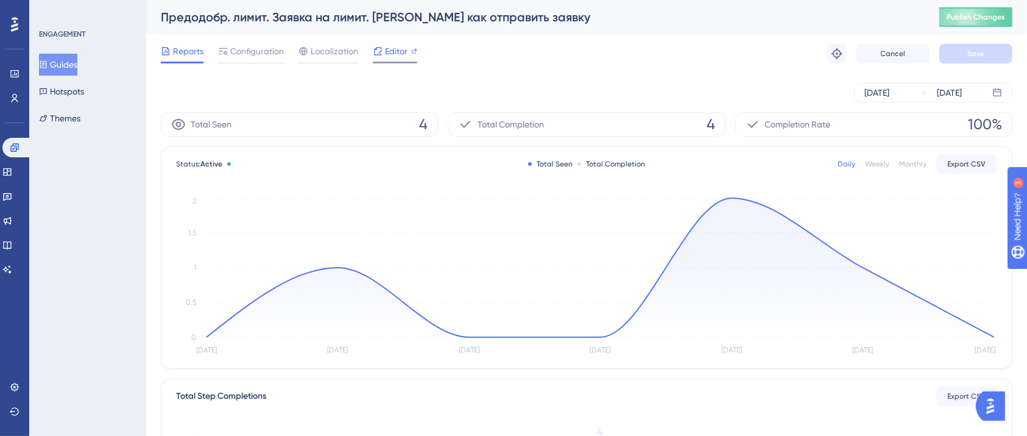
click at [376, 60] on div "Editor" at bounding box center [395, 53] width 44 height 19
click at [269, 54] on span "Configuration" at bounding box center [257, 51] width 54 height 15
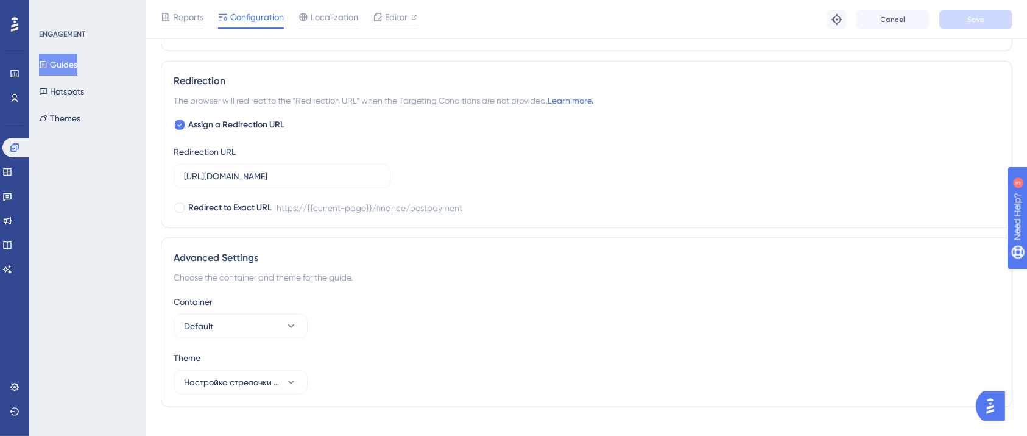
scroll to position [1053, 0]
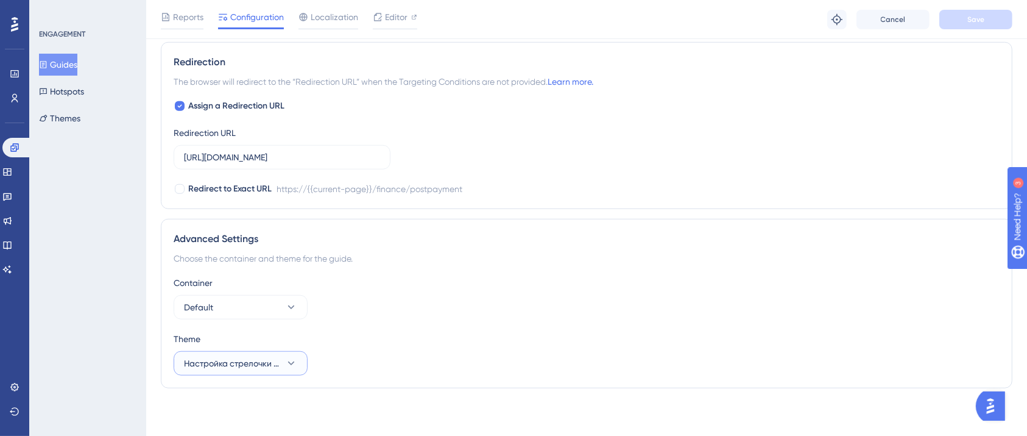
click at [281, 357] on button "Настройка стрелочки - ui-kit Onboarding_main_theme general" at bounding box center [241, 363] width 134 height 24
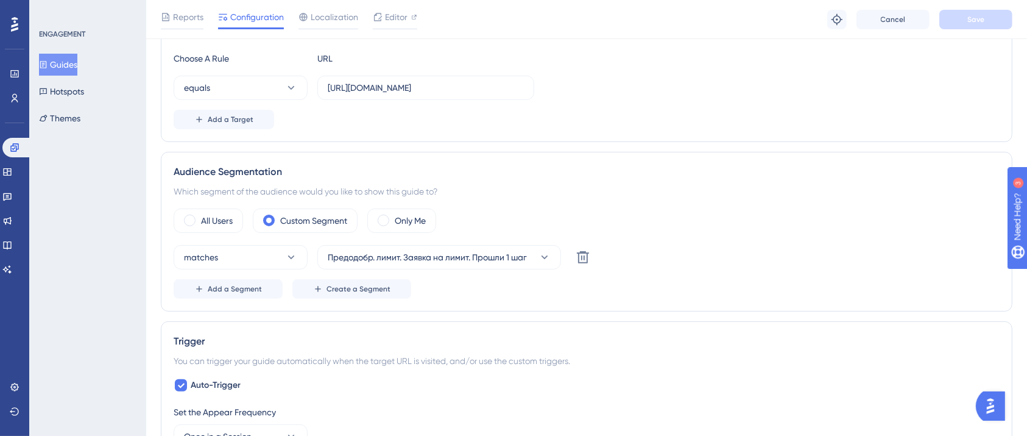
scroll to position [0, 0]
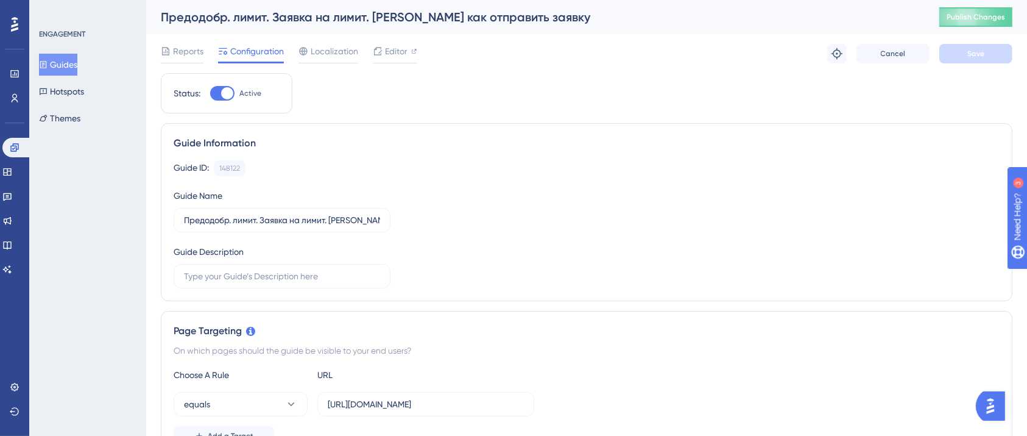
click at [5, 52] on div "Performance Users" at bounding box center [14, 71] width 19 height 74
click at [16, 31] on icon at bounding box center [14, 24] width 7 height 16
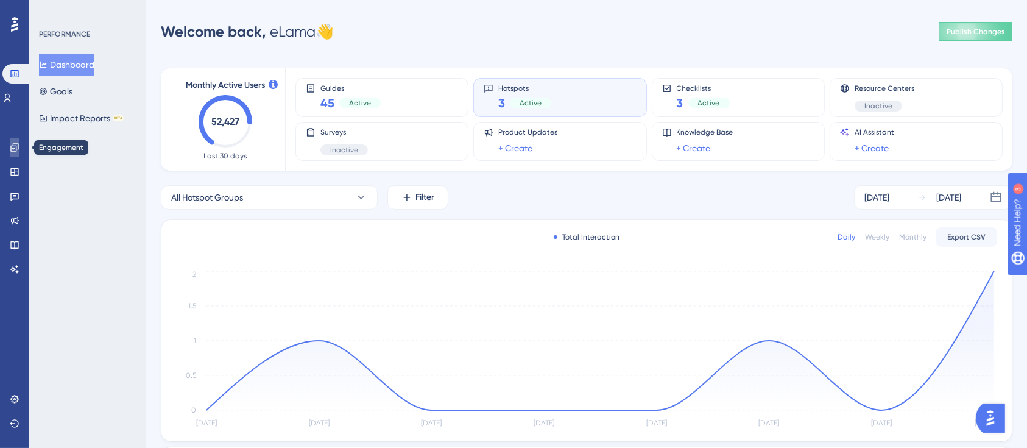
click at [14, 153] on link at bounding box center [15, 147] width 10 height 19
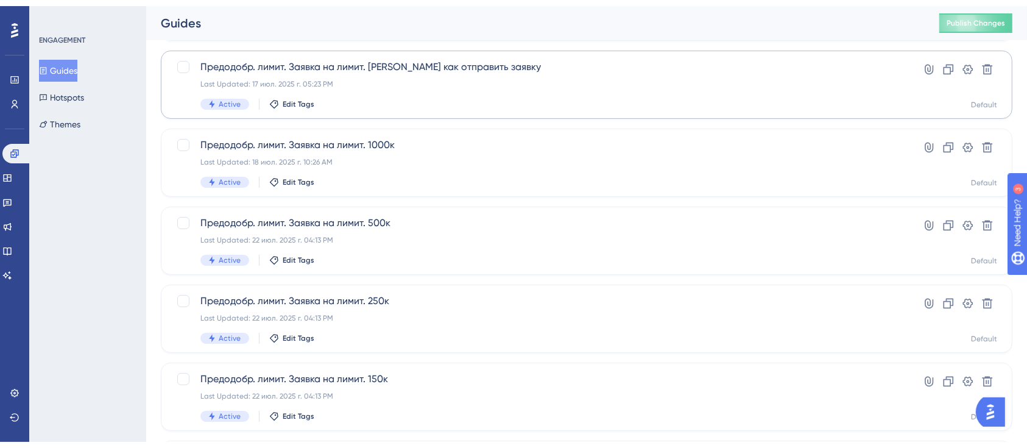
scroll to position [497, 0]
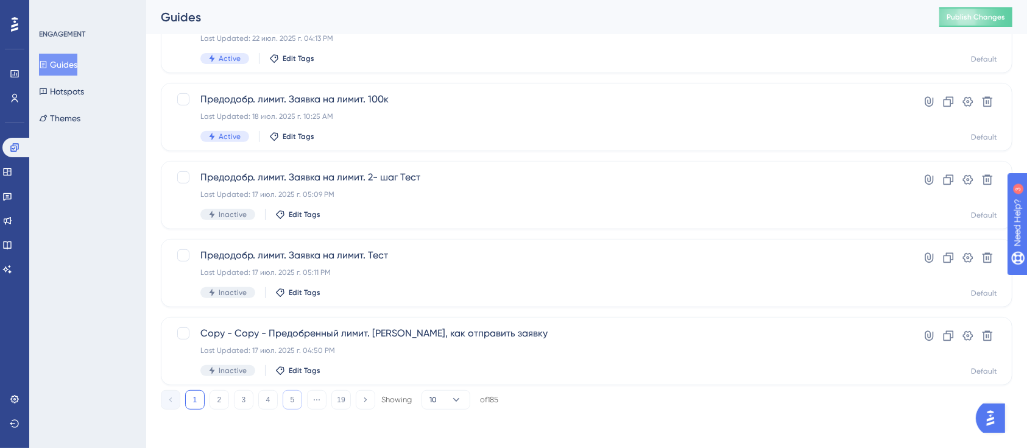
click at [292, 397] on button "5" at bounding box center [292, 399] width 19 height 19
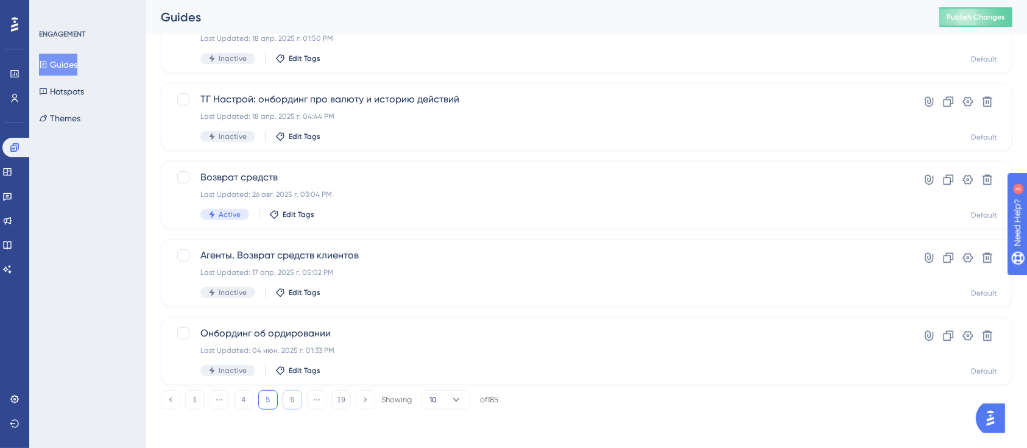
click at [294, 398] on button "6" at bounding box center [292, 399] width 19 height 19
click at [295, 395] on button "7" at bounding box center [292, 399] width 19 height 19
click at [292, 393] on button "8" at bounding box center [292, 399] width 19 height 19
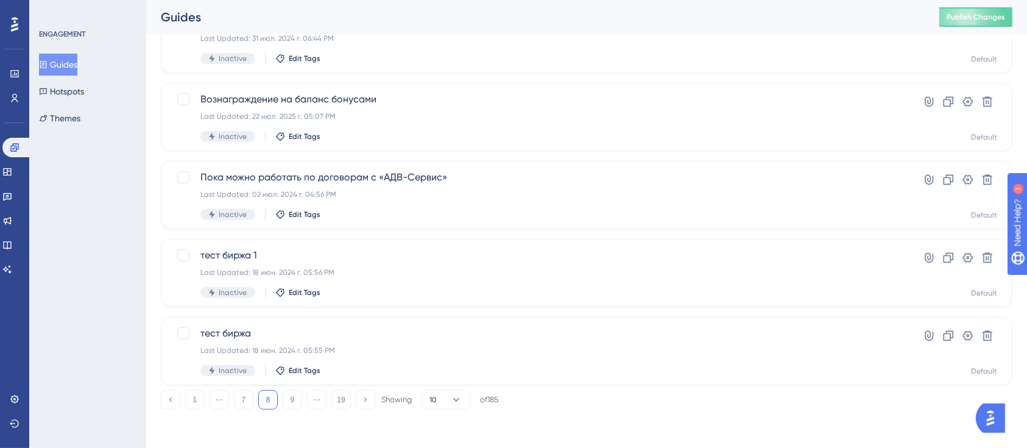
click at [280, 404] on div "1 ⋯ 7 8 9 ⋯ 19 Showing 10 of 185" at bounding box center [329, 399] width 337 height 19
click at [297, 395] on button "9" at bounding box center [292, 399] width 19 height 19
click at [292, 403] on button "10" at bounding box center [292, 399] width 19 height 19
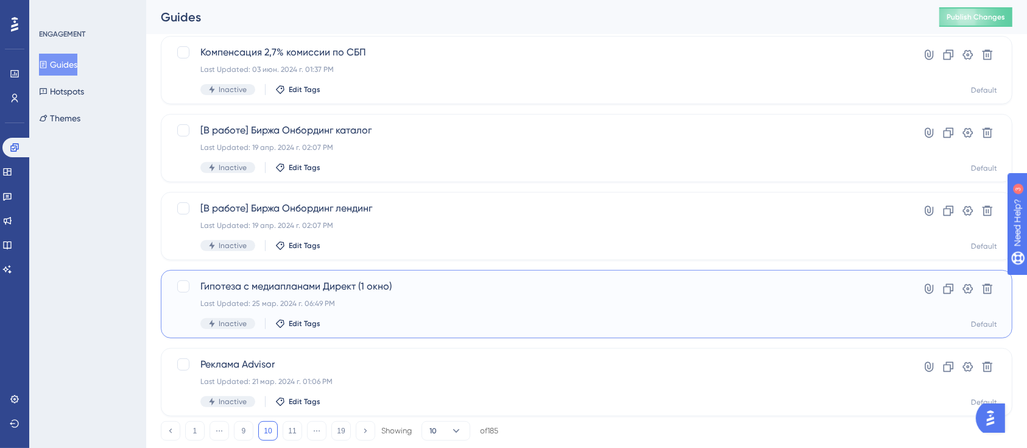
click at [304, 283] on span "Гипотеза с медиапланами Директ (1 окно)" at bounding box center [537, 286] width 675 height 15
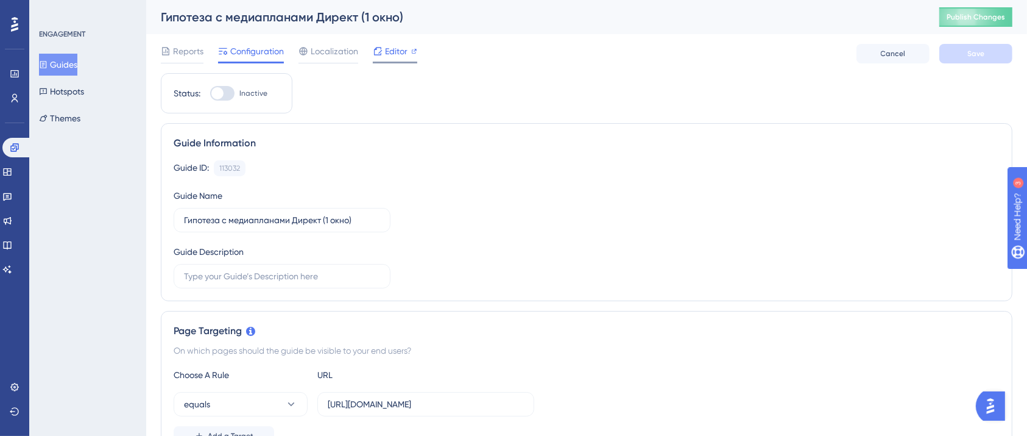
click at [390, 50] on span "Editor" at bounding box center [396, 51] width 23 height 15
click at [389, 51] on span "Editor" at bounding box center [396, 51] width 23 height 15
click at [12, 172] on icon at bounding box center [7, 172] width 10 height 10
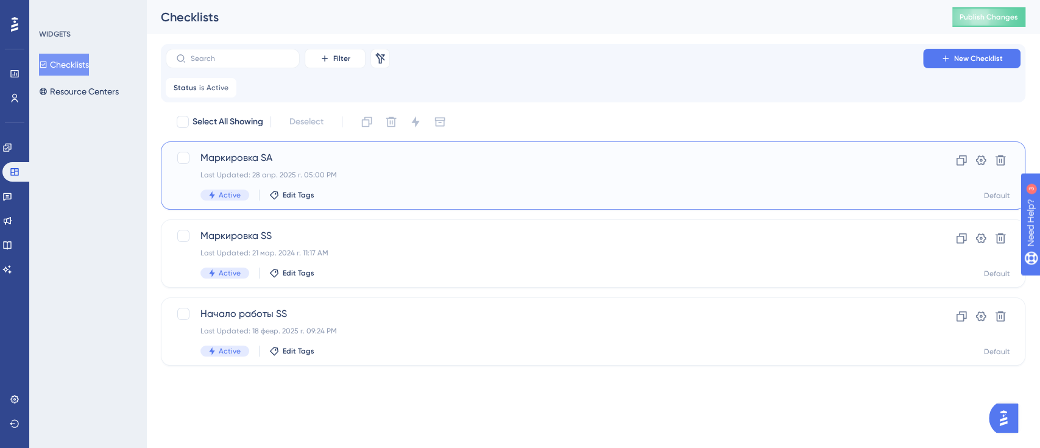
click at [339, 146] on div "Маркировка SA Last Updated: 28 апр. 2025 г. 05:00 PM Active Edit Tags Clone Set…" at bounding box center [593, 175] width 864 height 68
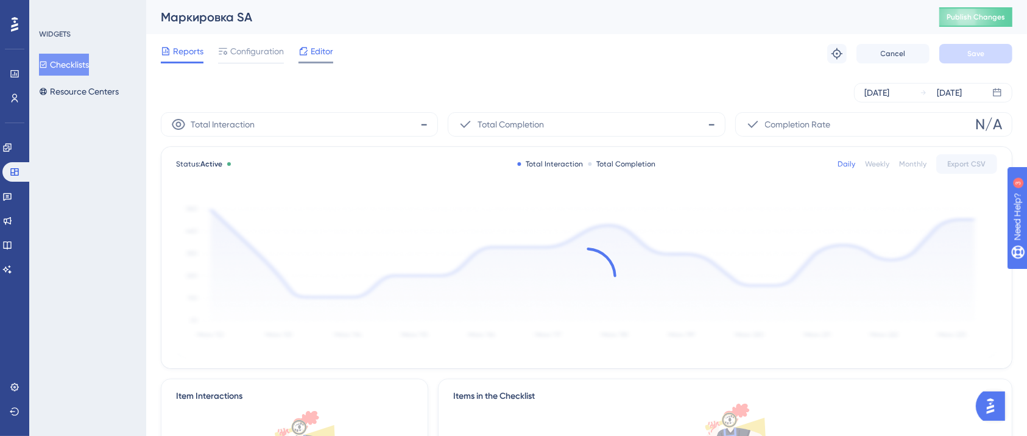
click at [331, 54] on span "Editor" at bounding box center [322, 51] width 23 height 15
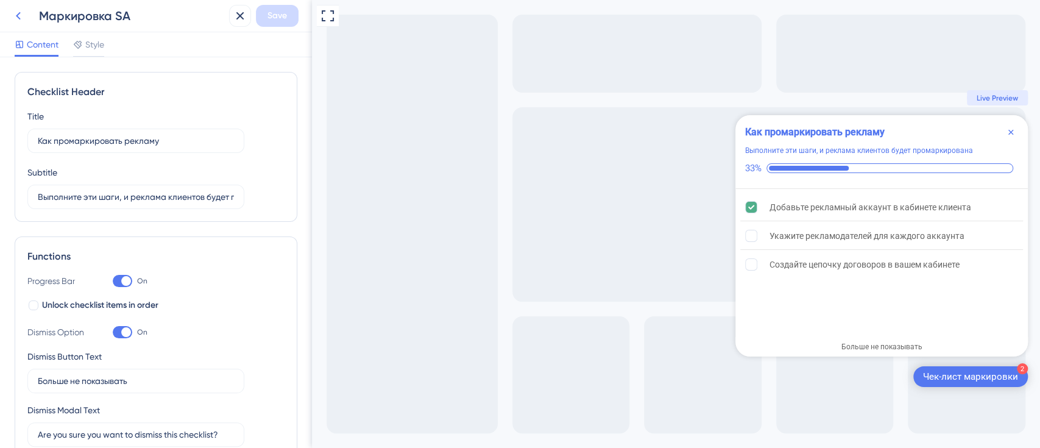
click at [19, 10] on icon at bounding box center [18, 16] width 15 height 15
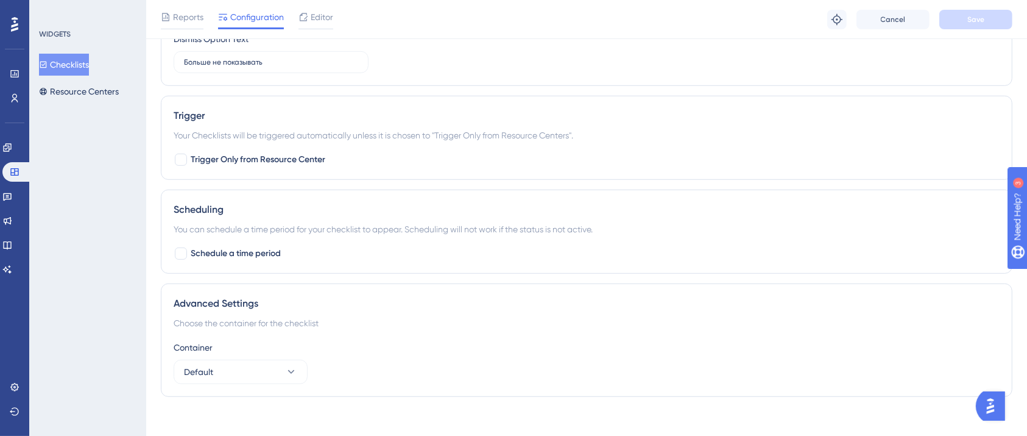
scroll to position [739, 0]
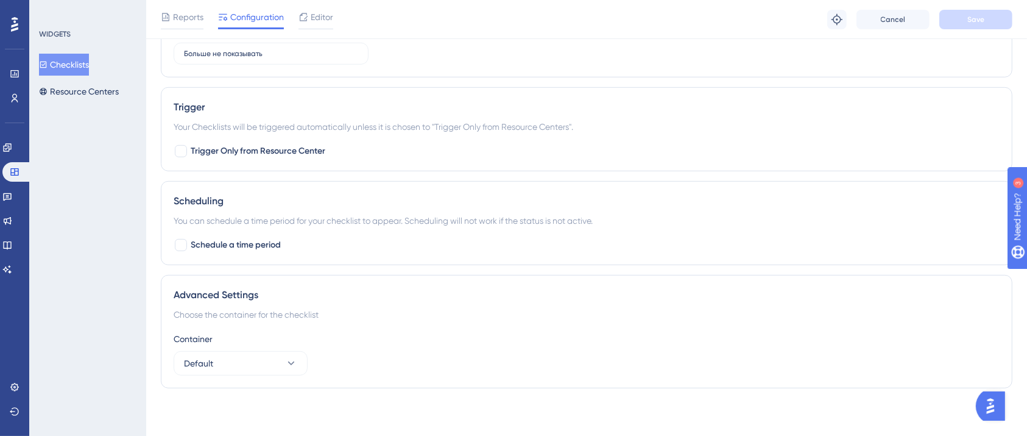
click at [5, 34] on div "Performance Users" at bounding box center [14, 71] width 19 height 74
click at [10, 30] on div at bounding box center [14, 24] width 19 height 19
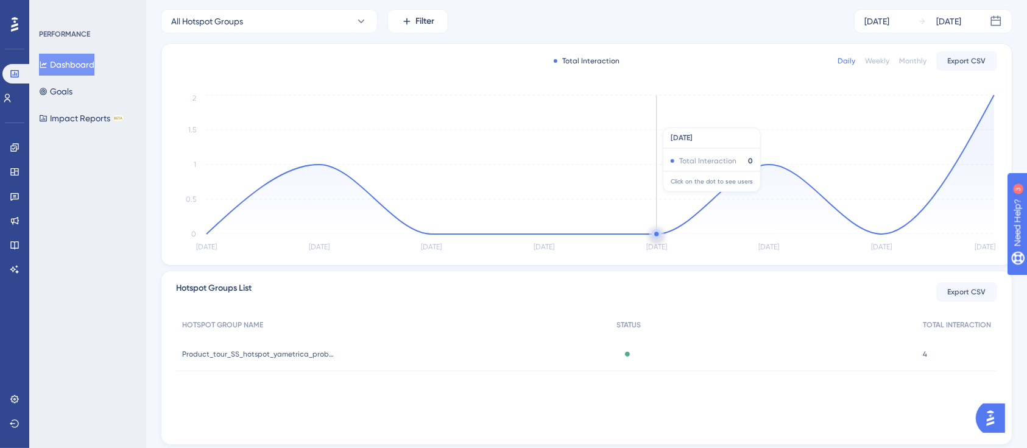
scroll to position [172, 0]
